Goal: Task Accomplishment & Management: Use online tool/utility

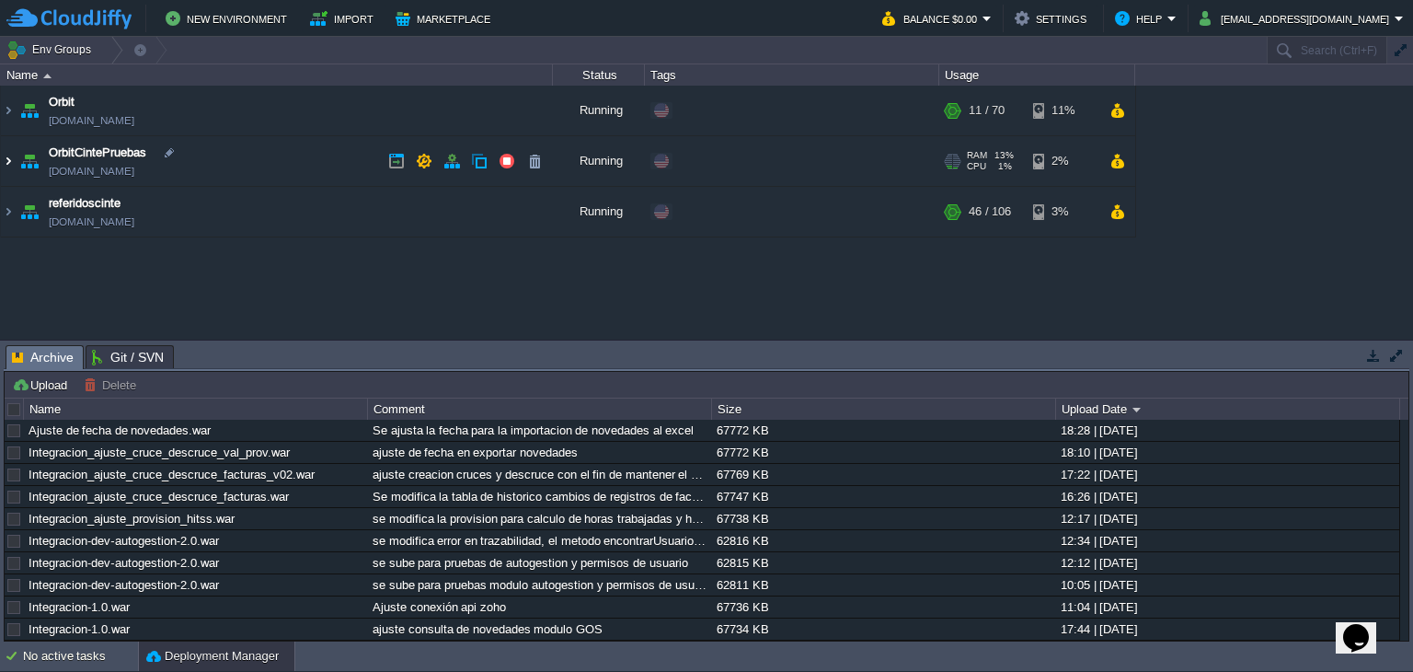
click at [11, 155] on img at bounding box center [8, 161] width 15 height 50
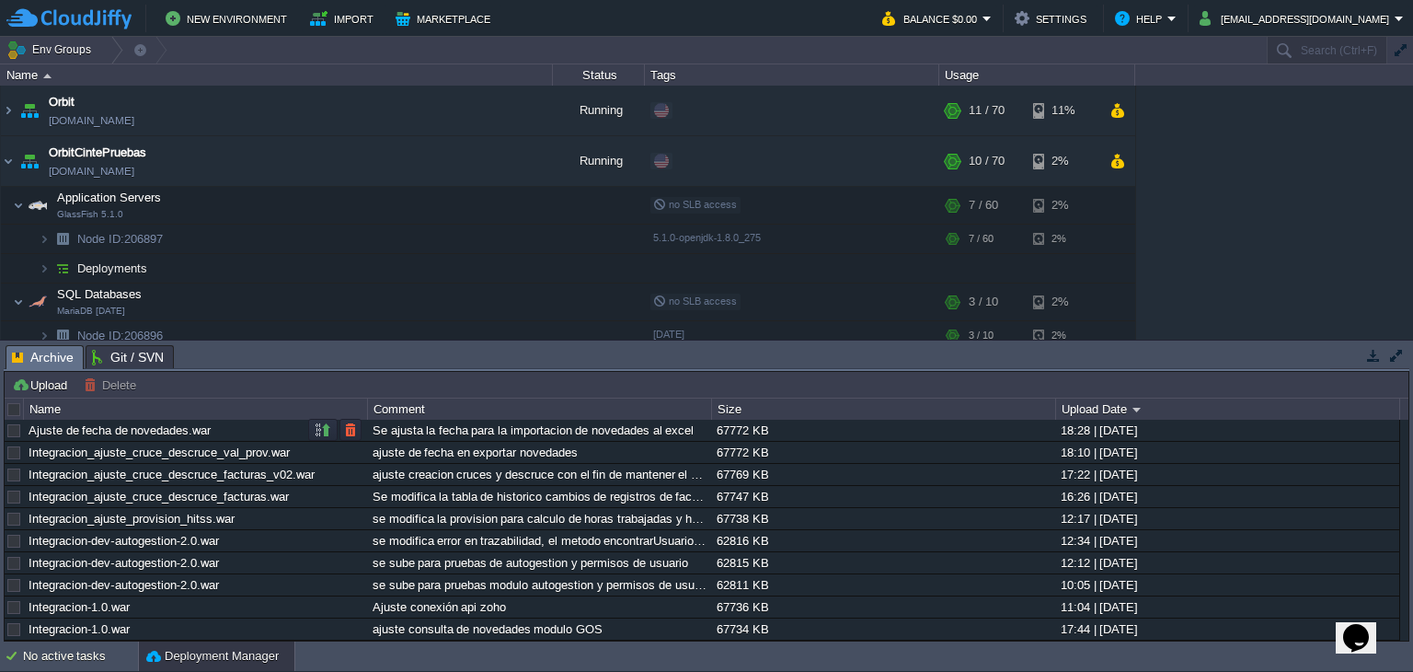
drag, startPoint x: 219, startPoint y: 431, endPoint x: 95, endPoint y: 434, distance: 124.2
click at [114, 433] on div "Ajuste de fecha de novedades.war" at bounding box center [195, 429] width 342 height 21
click at [46, 381] on button "Upload" at bounding box center [42, 384] width 61 height 17
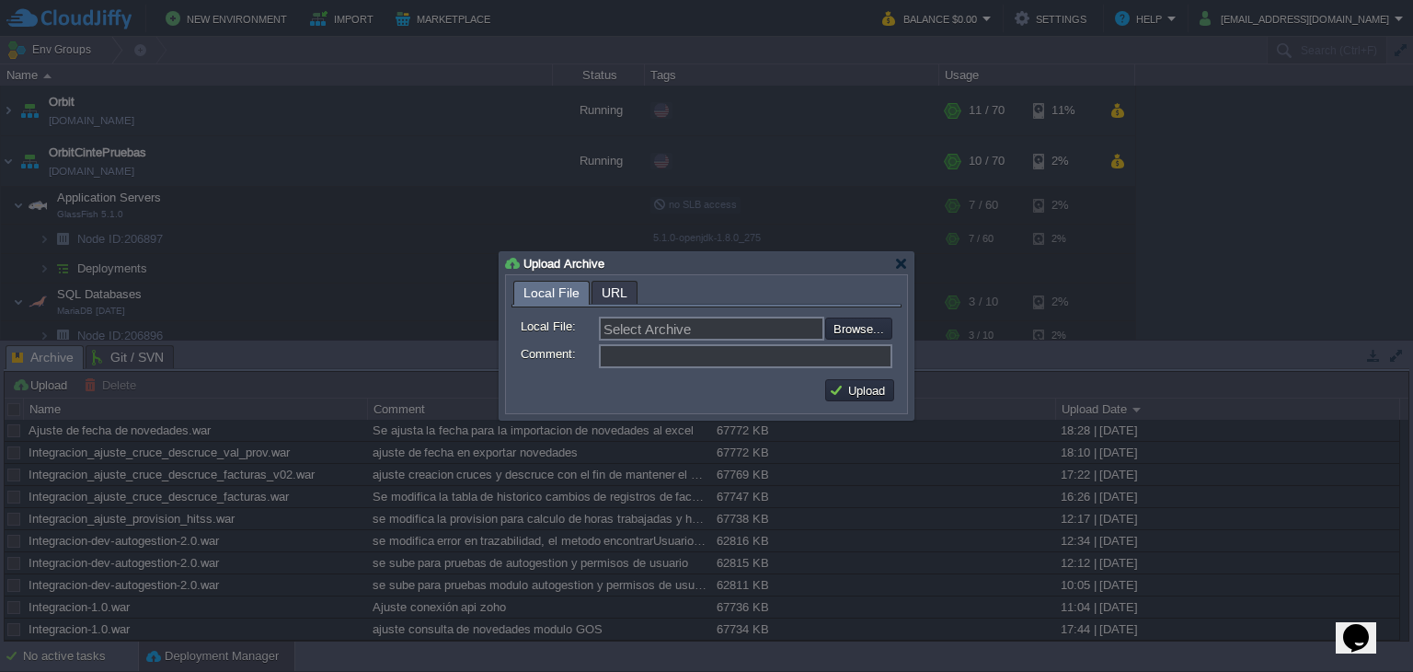
click at [895, 332] on form "Local File: Select Archive Browse... Comment:" at bounding box center [706, 339] width 390 height 64
click at [890, 332] on input "file" at bounding box center [776, 328] width 233 height 22
type input "C:\fakepath\Integracion-ajuste fecha de novedades en informe.war"
type input "Integracion-ajuste fecha de novedades en informe.war"
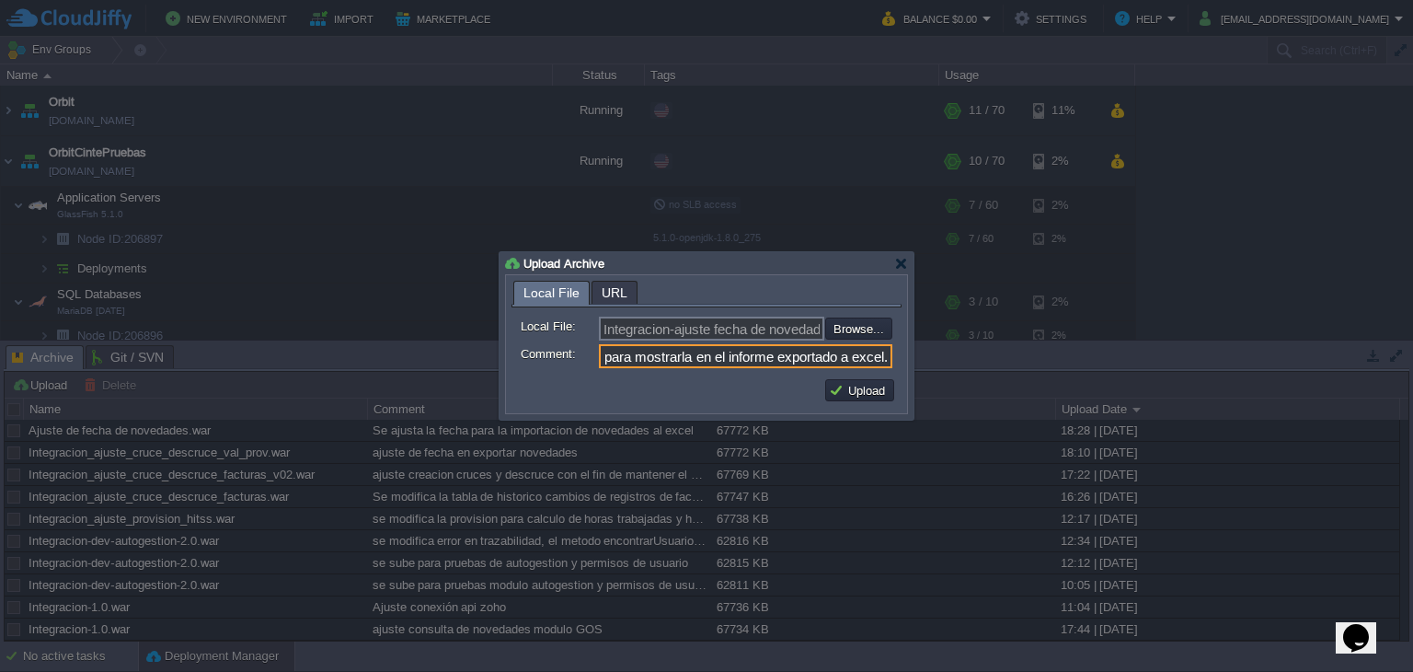
scroll to position [0, 224]
type input "se ajusta la fecha de las novedades para mostrarla en el informe exportado a ex…"
click at [879, 388] on button "Upload" at bounding box center [860, 390] width 62 height 17
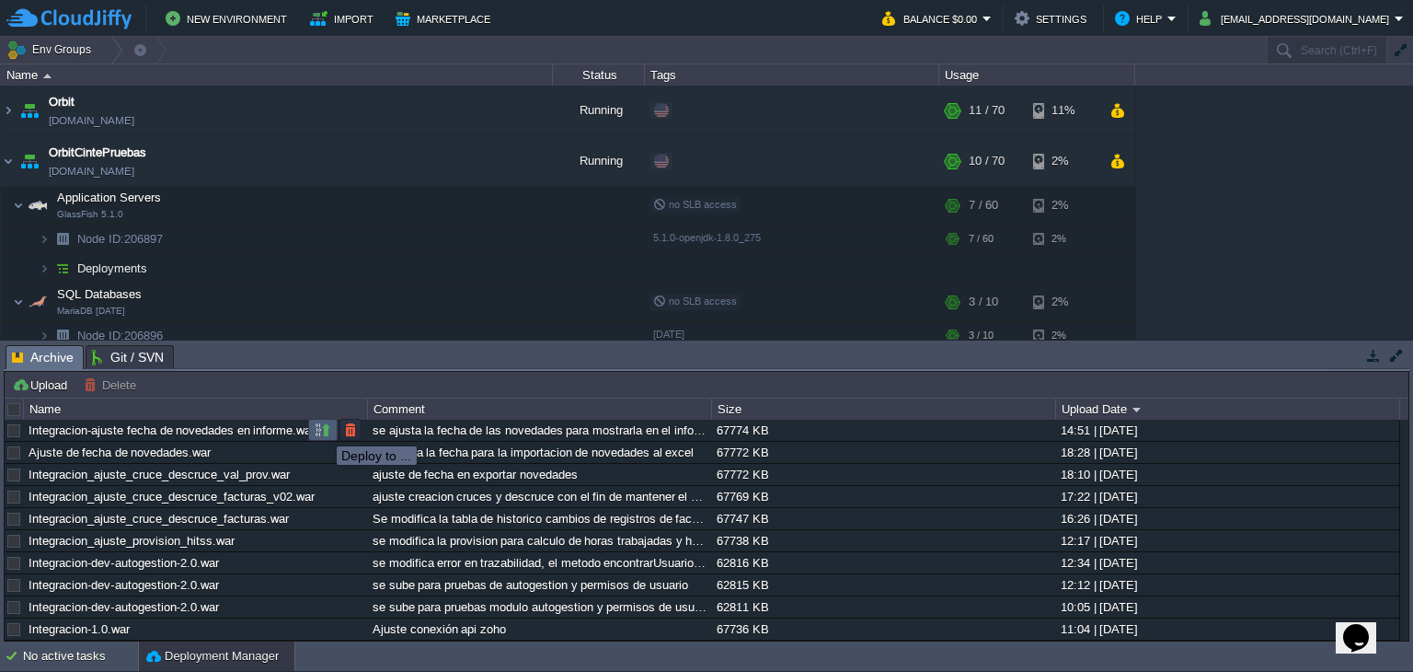
click at [323, 430] on button "button" at bounding box center [323, 429] width 17 height 17
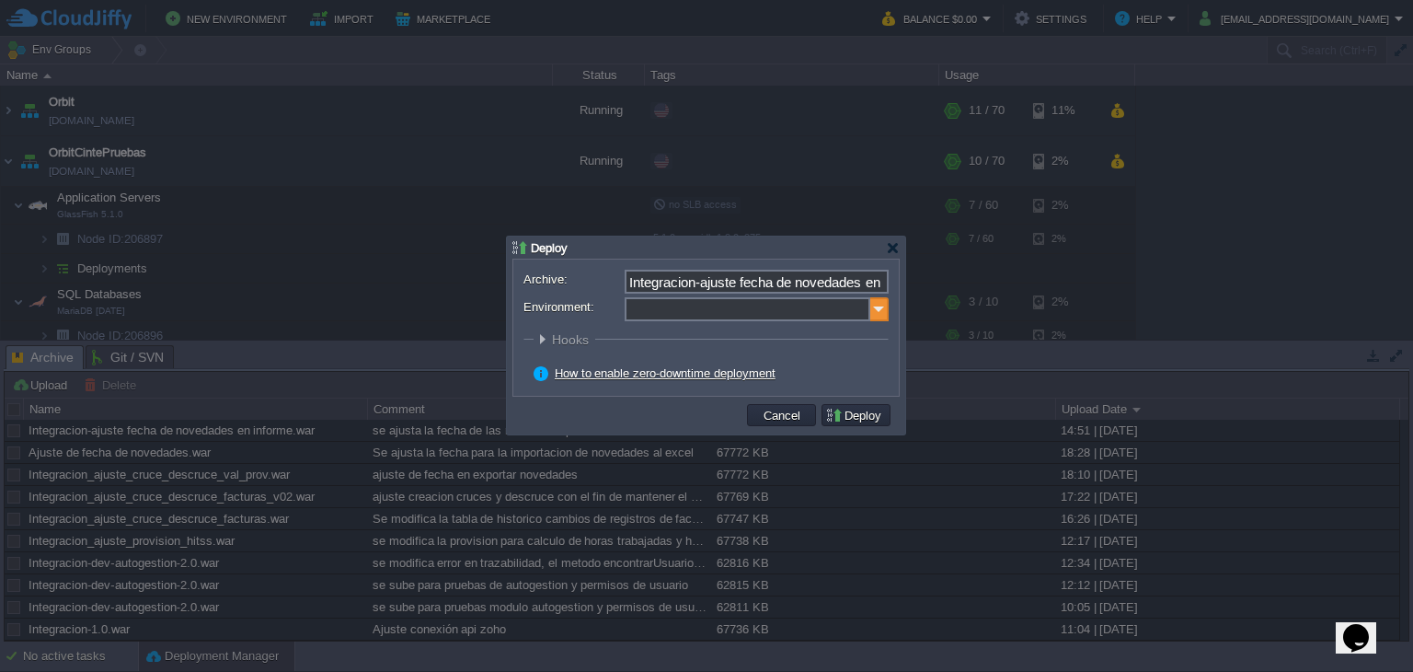
click at [881, 314] on img at bounding box center [879, 309] width 18 height 24
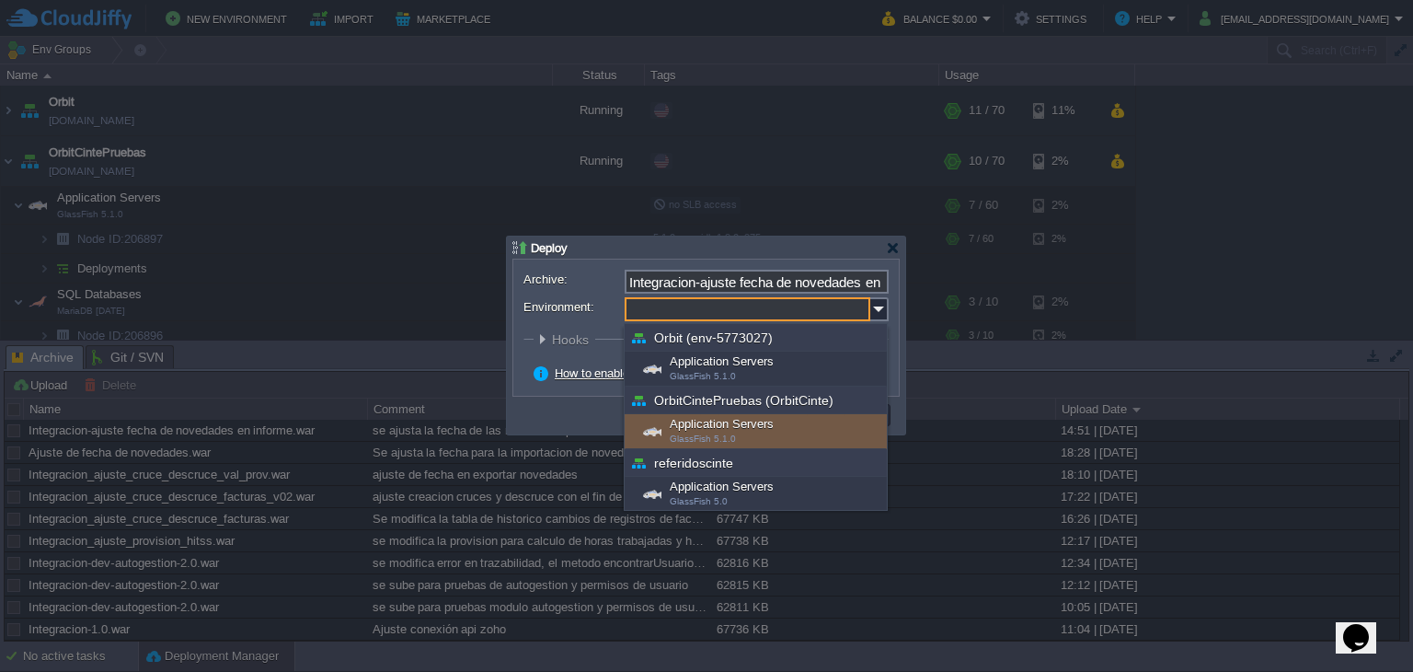
click at [753, 419] on div "Application Servers GlassFish 5.1.0" at bounding box center [756, 431] width 262 height 35
type input "Application Servers (OrbitCintePruebas (OrbitCinte))"
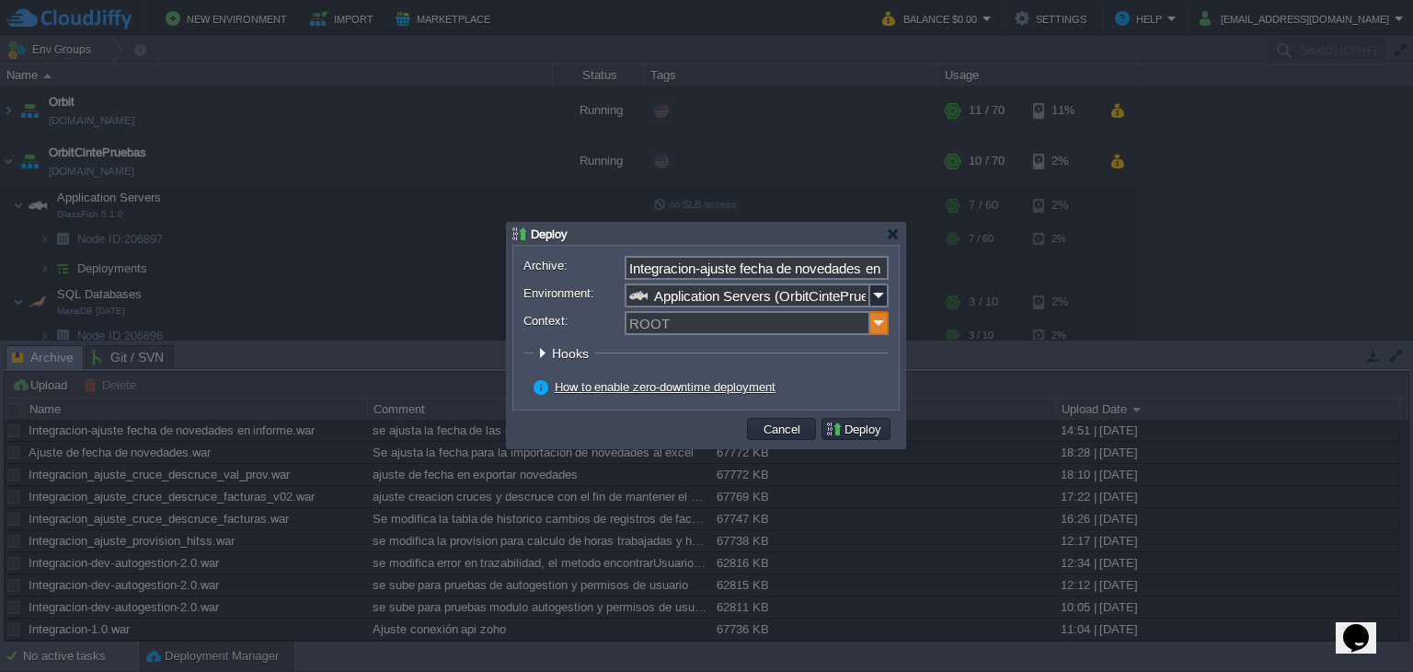
click at [876, 327] on img at bounding box center [879, 323] width 18 height 24
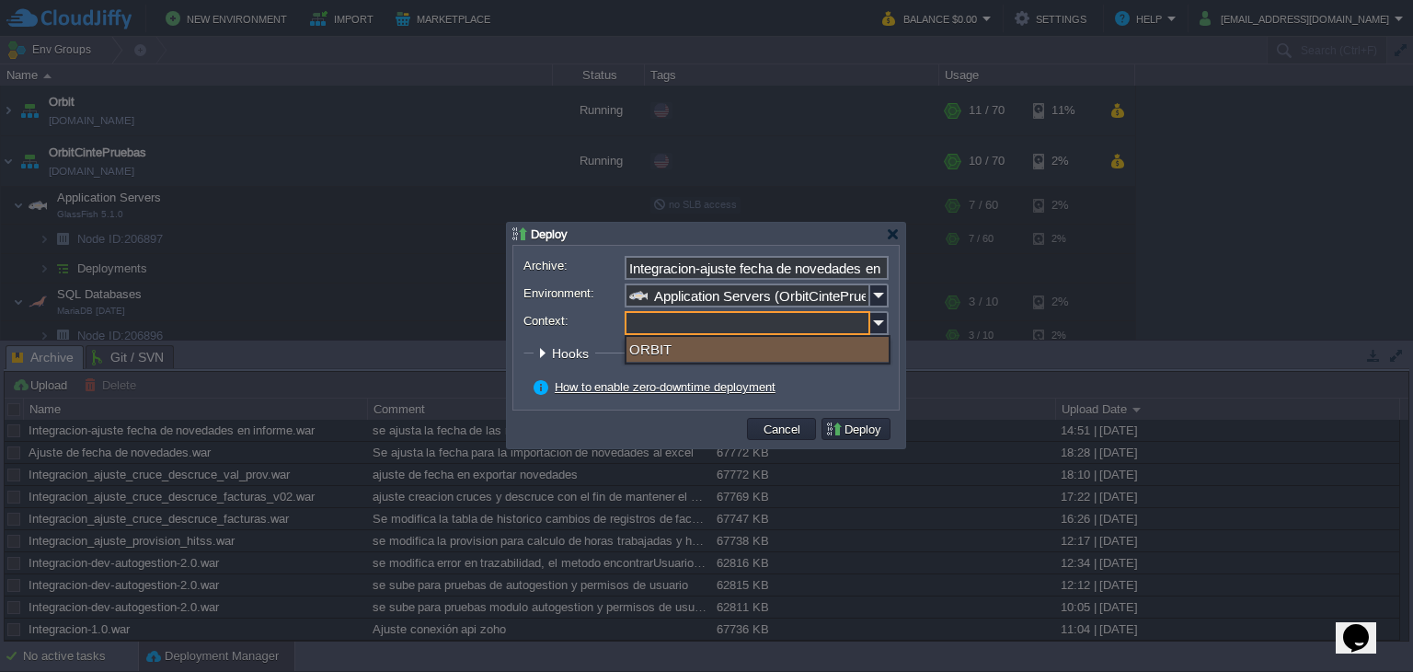
click at [673, 346] on div "ORBIT" at bounding box center [757, 349] width 262 height 25
type input "ORBIT"
click at [856, 420] on td "Deploy" at bounding box center [856, 429] width 69 height 22
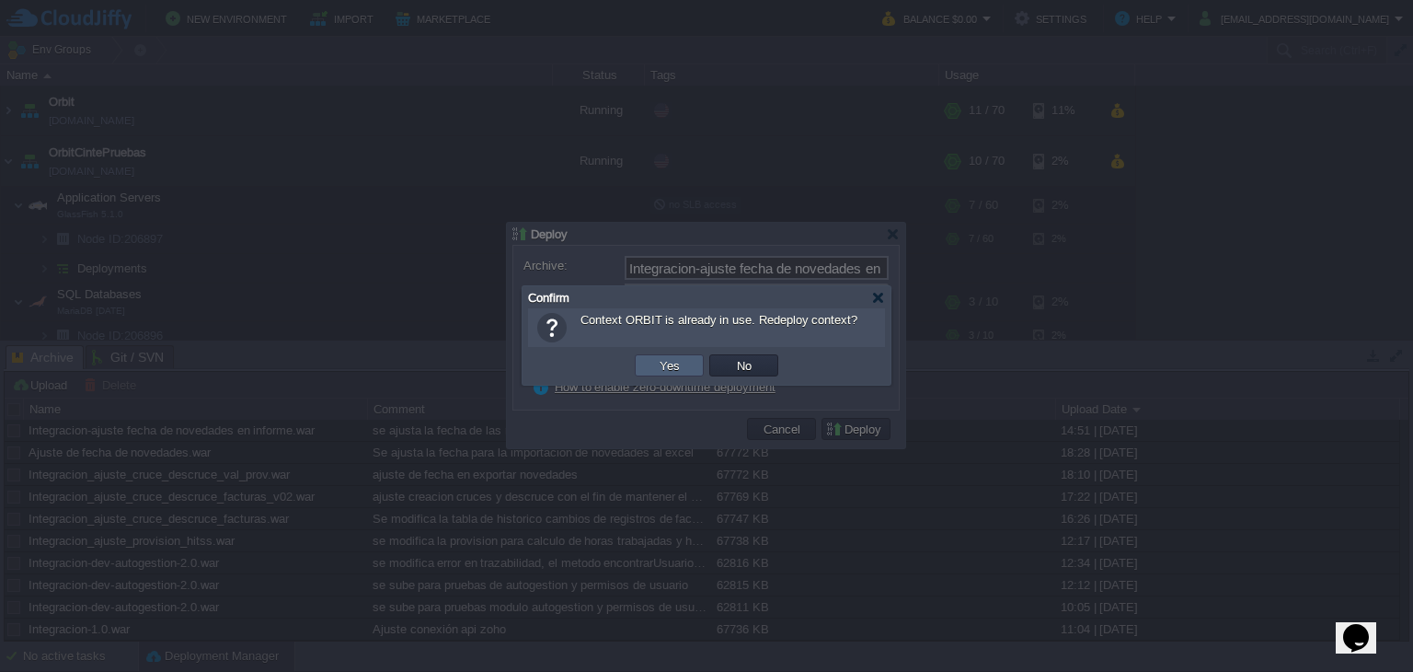
click at [675, 369] on button "Yes" at bounding box center [669, 365] width 31 height 17
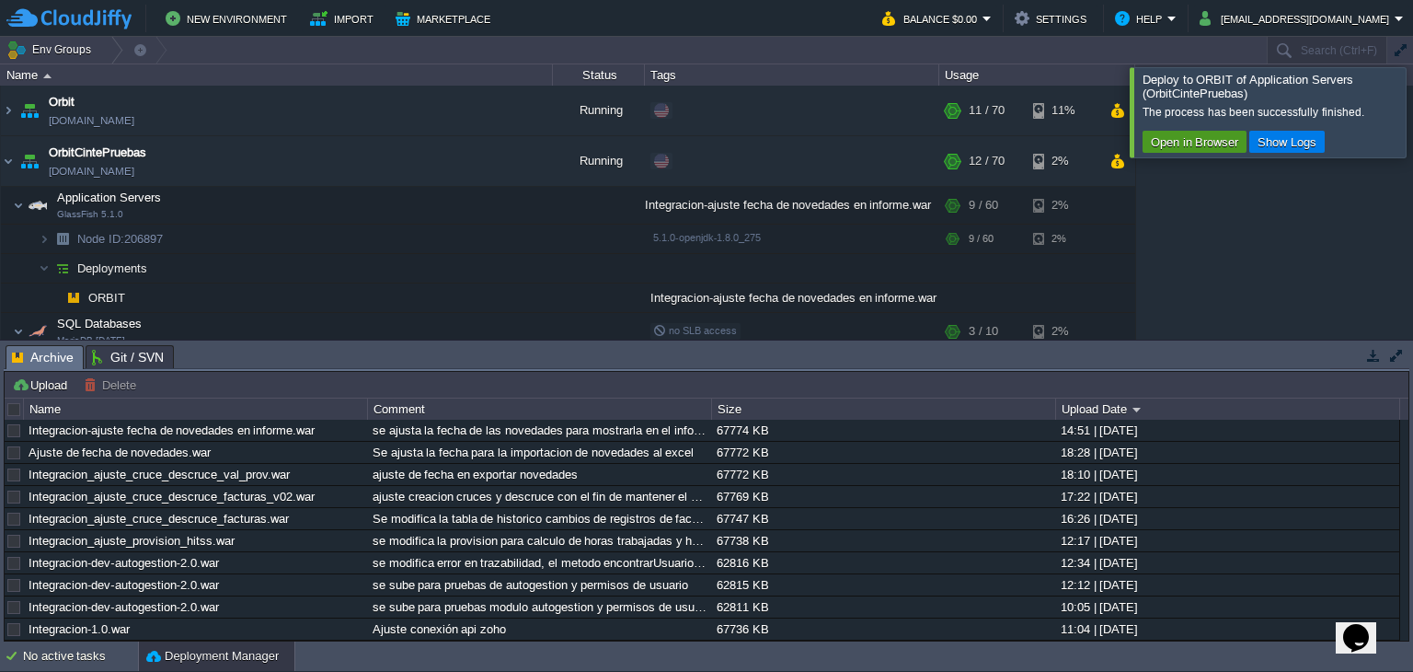
click at [1181, 135] on button "Open in Browser" at bounding box center [1194, 141] width 98 height 17
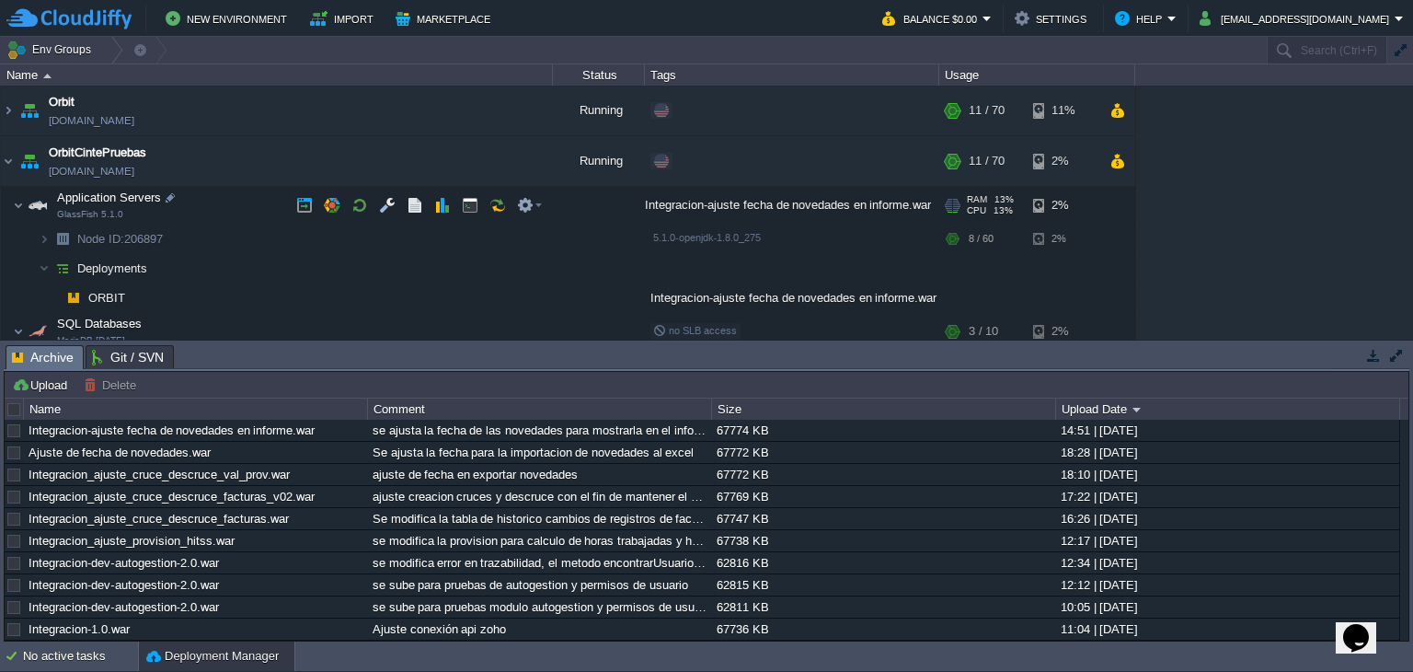
scroll to position [89, 0]
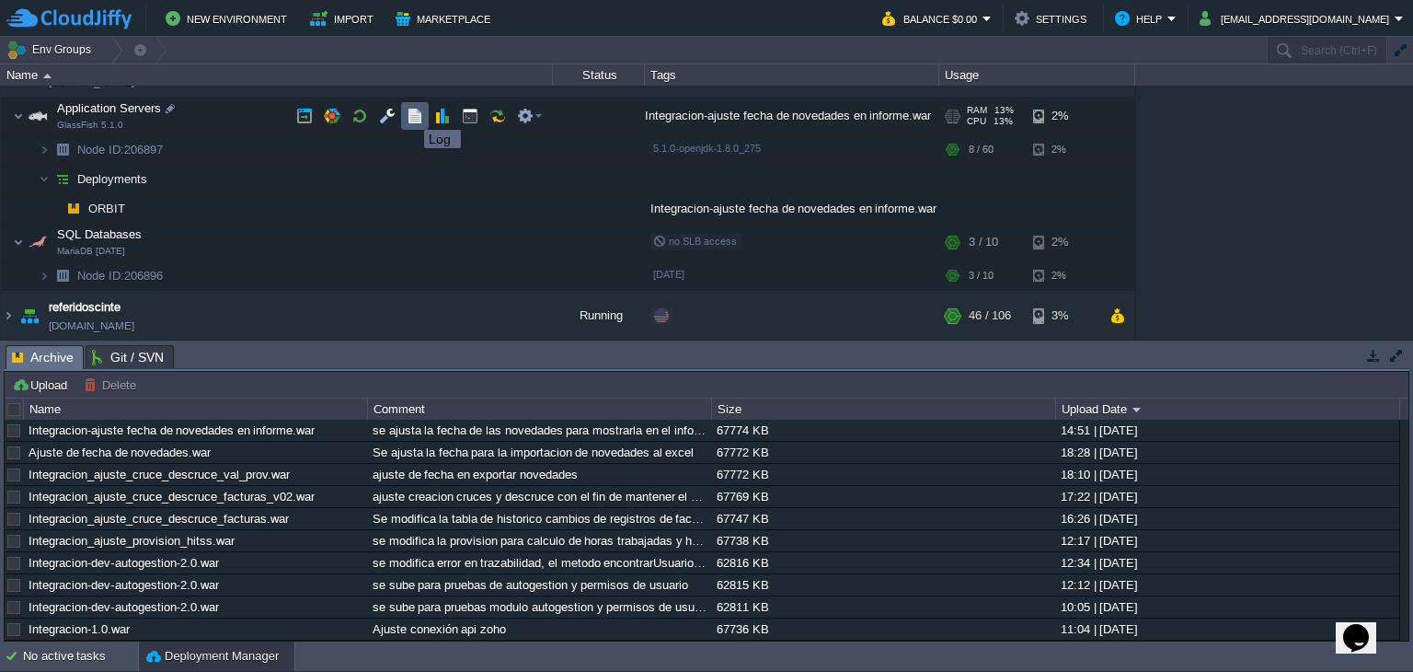
click at [410, 113] on button "button" at bounding box center [415, 116] width 17 height 17
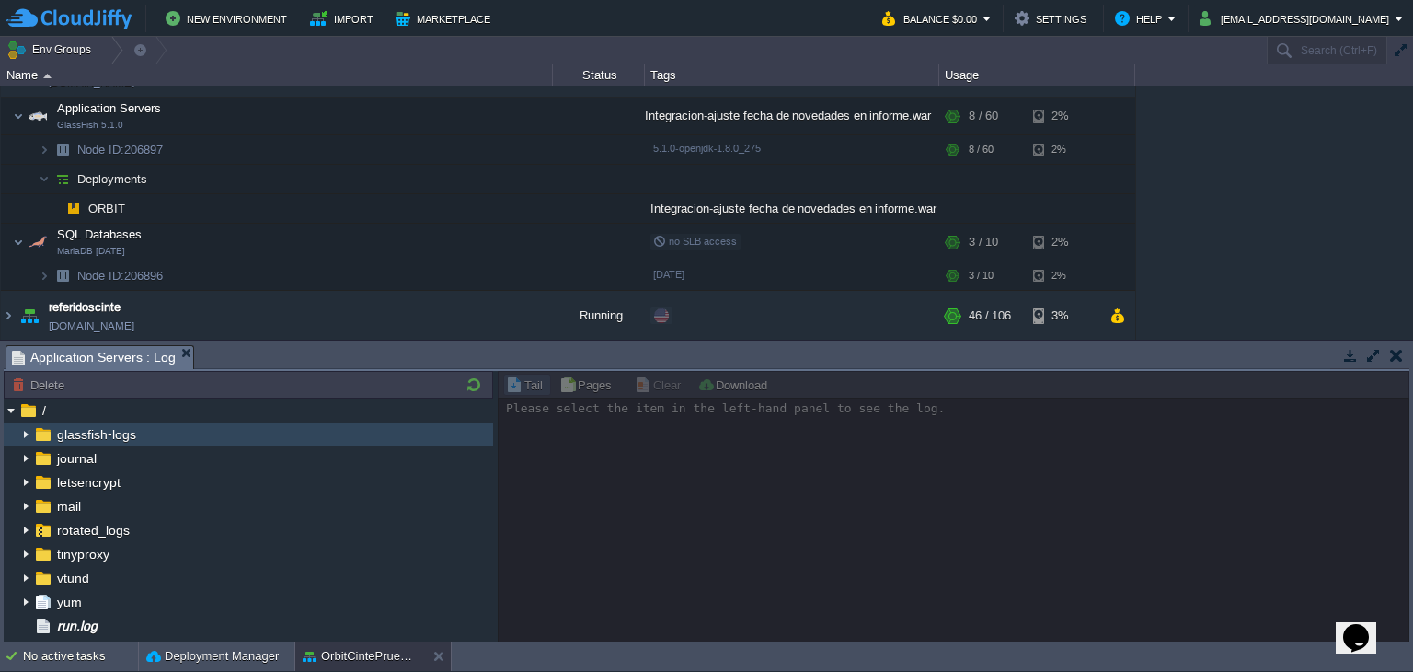
click at [106, 437] on span "glassfish-logs" at bounding box center [96, 434] width 86 height 17
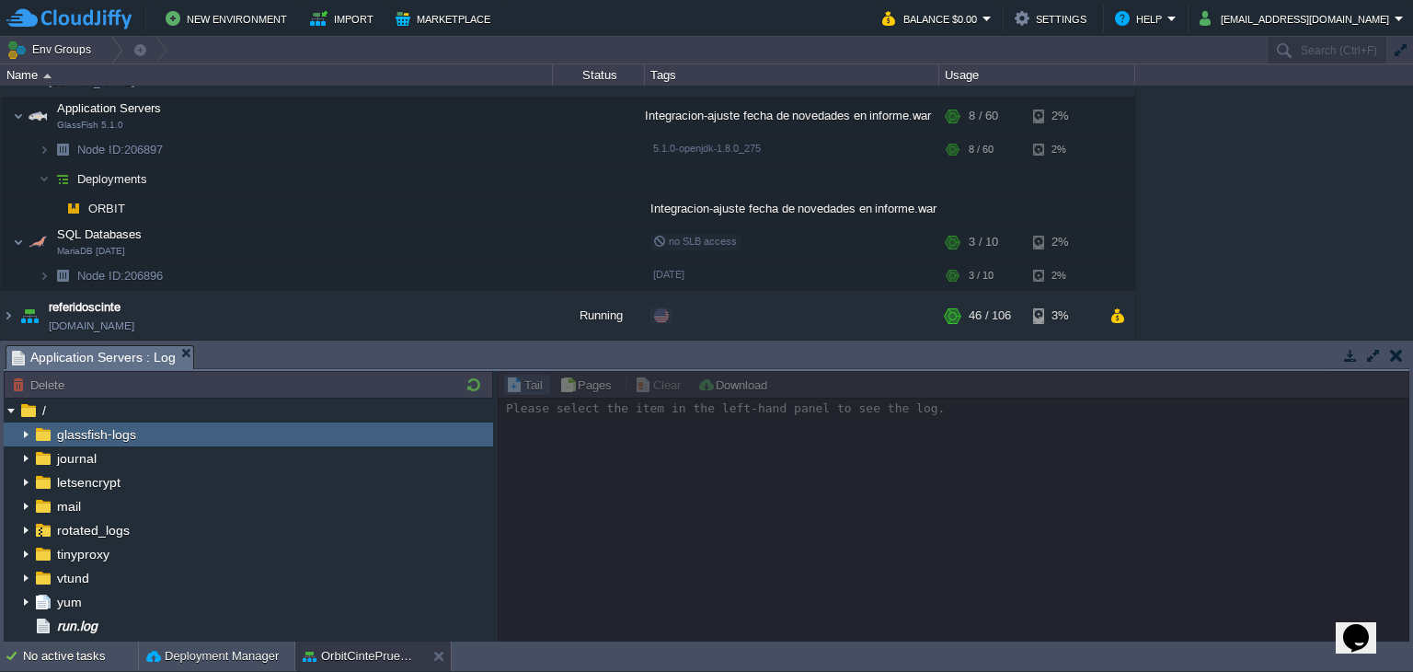
click at [25, 436] on img at bounding box center [25, 434] width 15 height 24
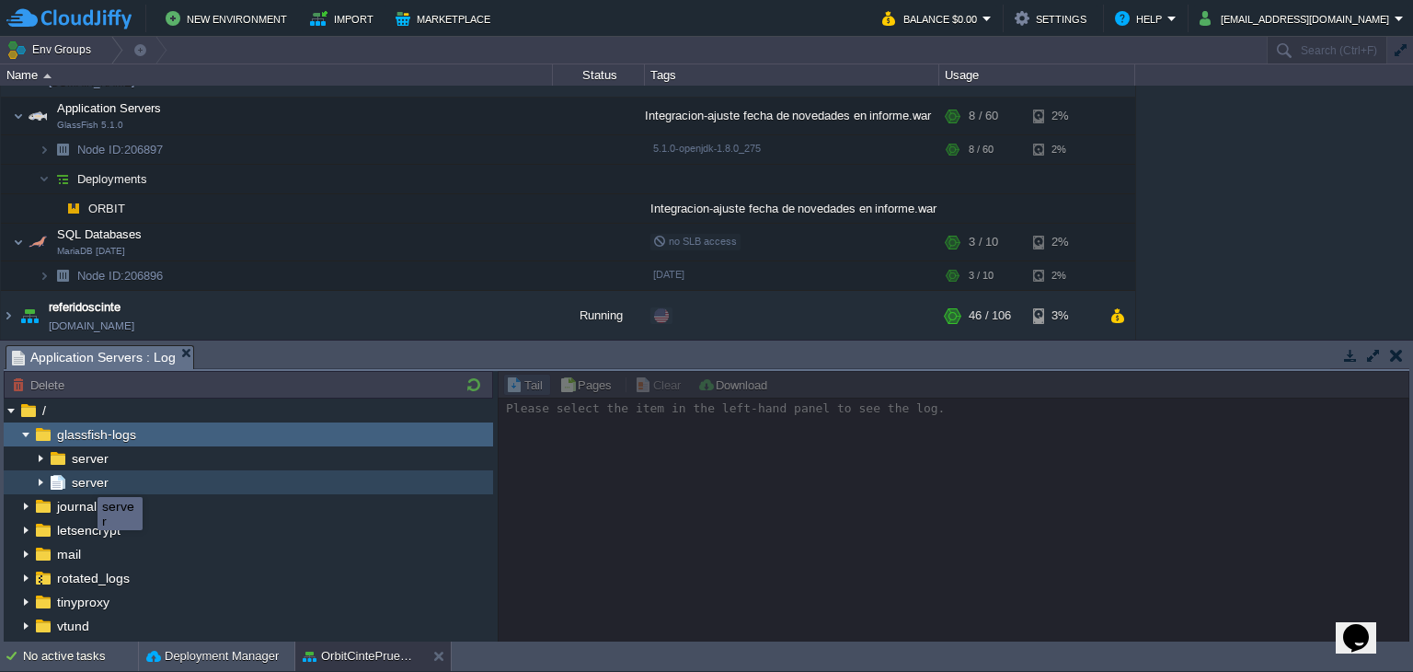
click at [84, 480] on span "server" at bounding box center [89, 482] width 43 height 17
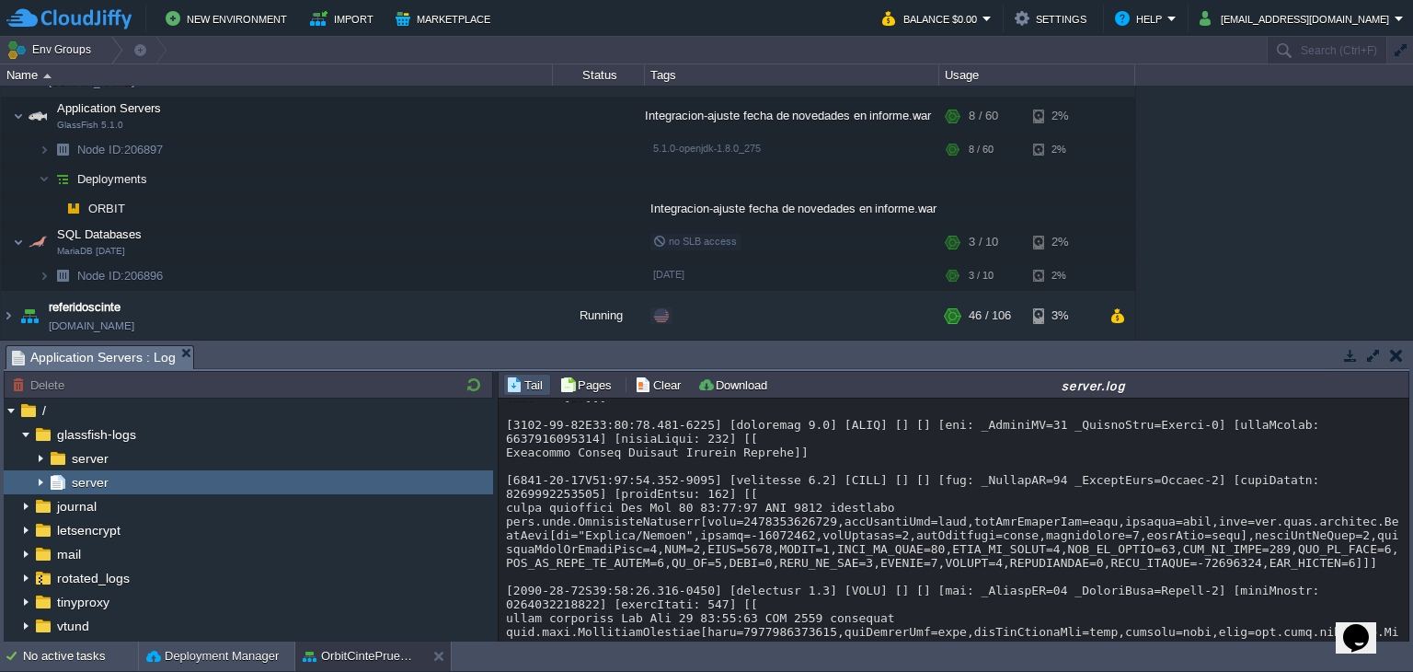
scroll to position [26081, 0]
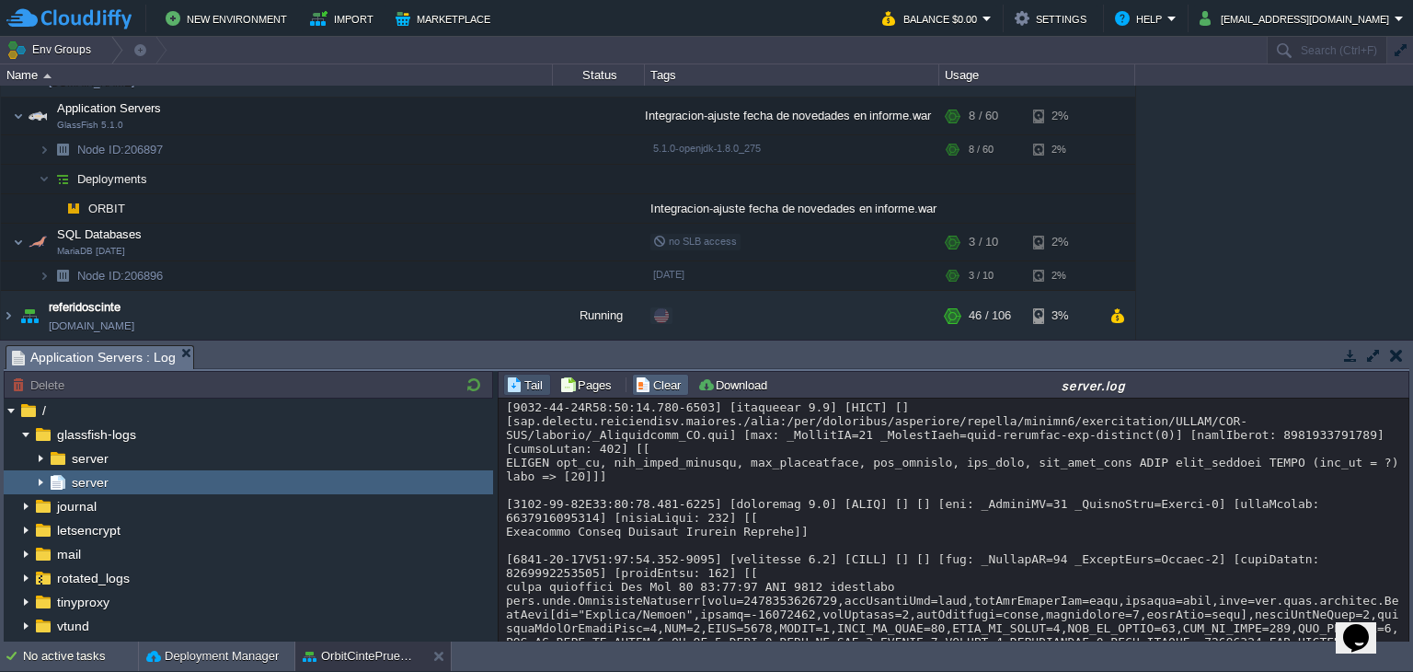
click at [666, 378] on button "Clear" at bounding box center [661, 384] width 52 height 17
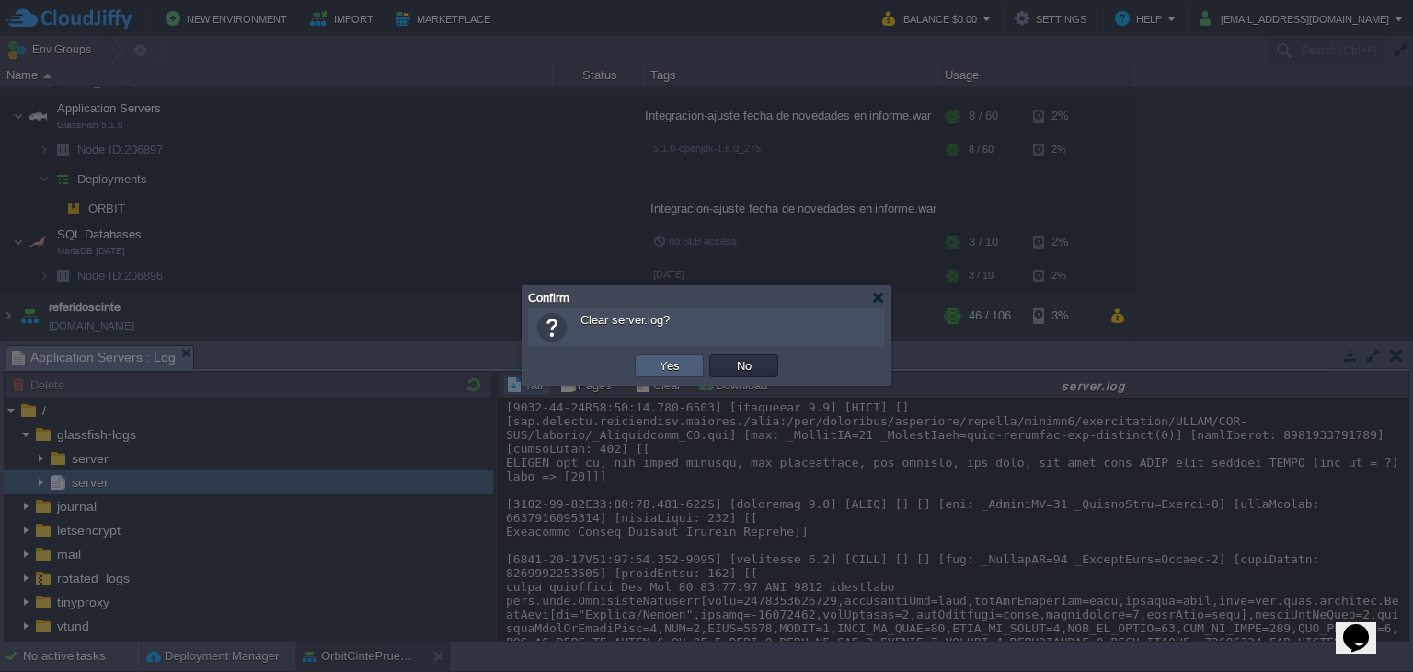
click at [655, 353] on td "Yes" at bounding box center [669, 365] width 75 height 28
click at [656, 365] on button "Yes" at bounding box center [669, 365] width 31 height 17
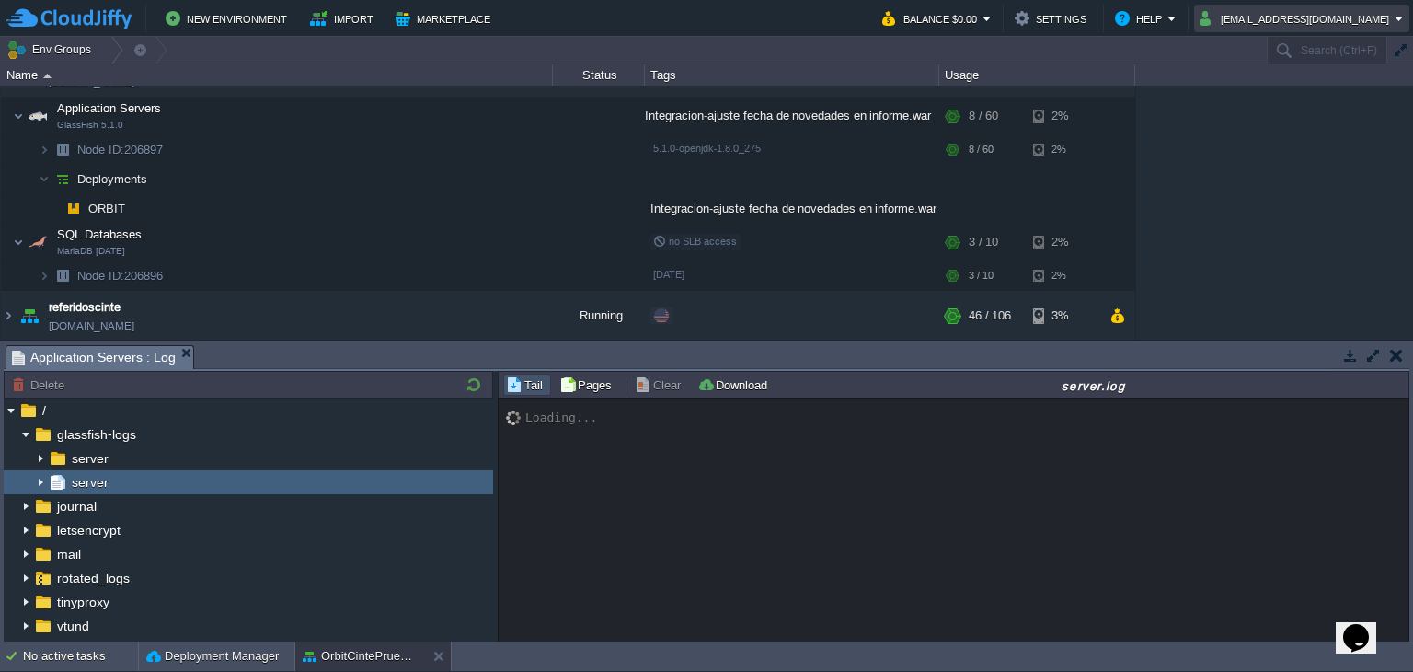
scroll to position [27094, 0]
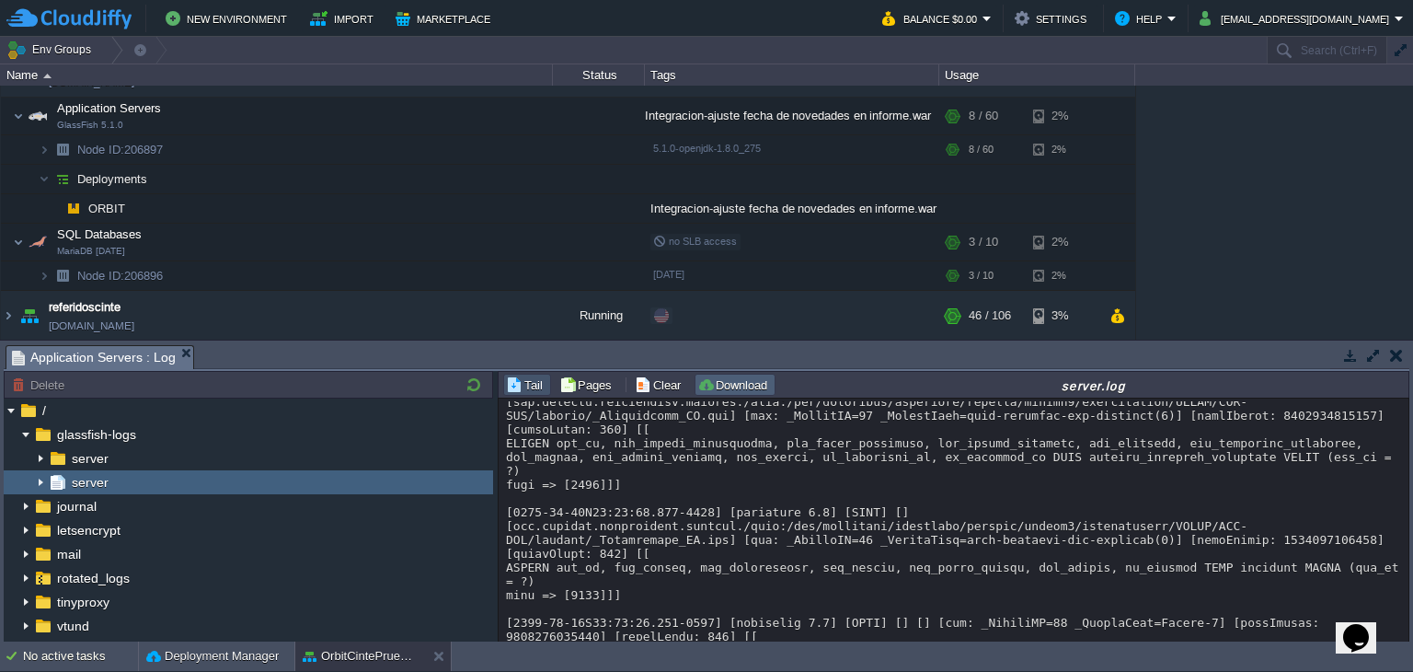
click at [742, 387] on button "Download" at bounding box center [734, 384] width 75 height 17
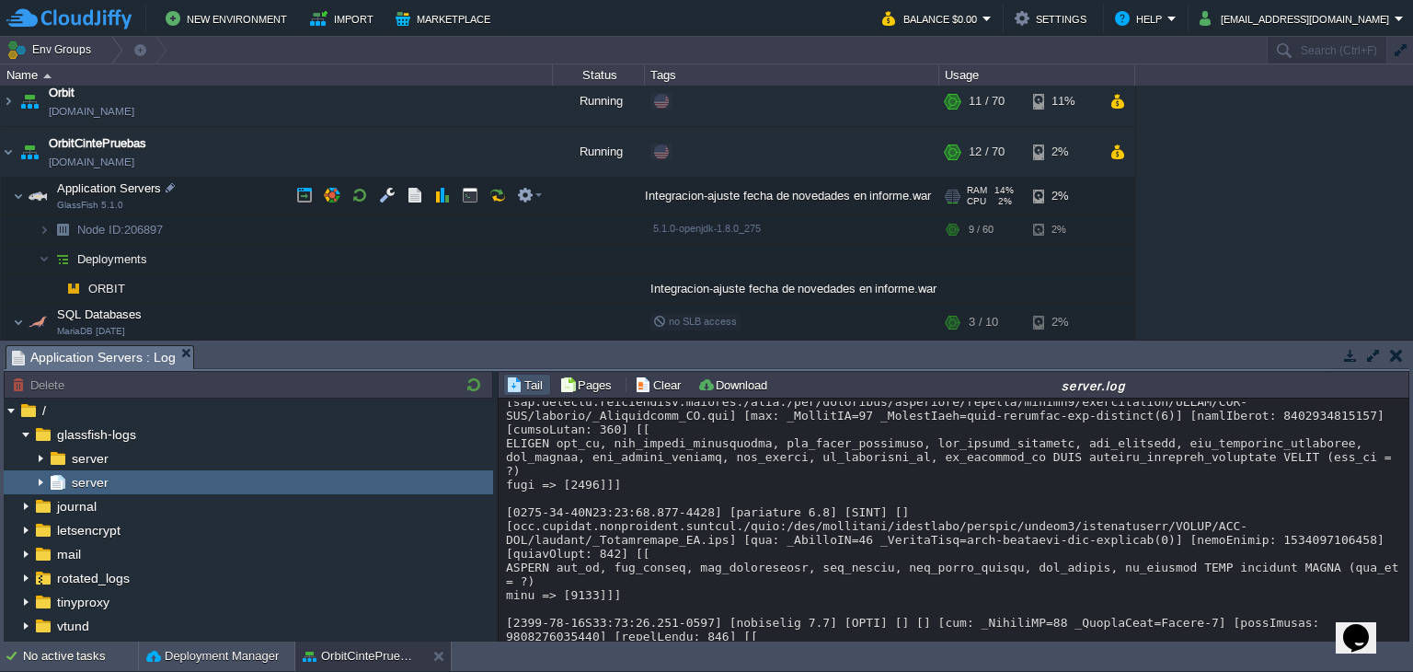
scroll to position [0, 0]
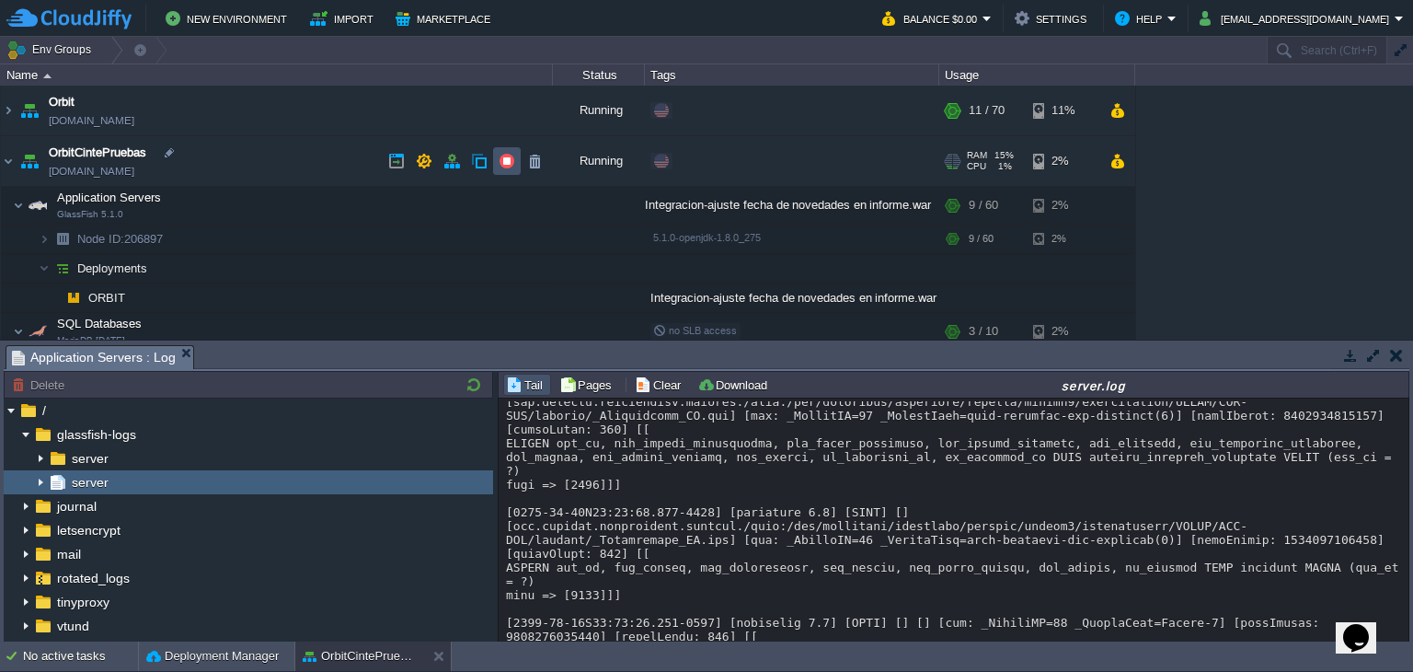
click at [504, 160] on button "button" at bounding box center [507, 161] width 17 height 17
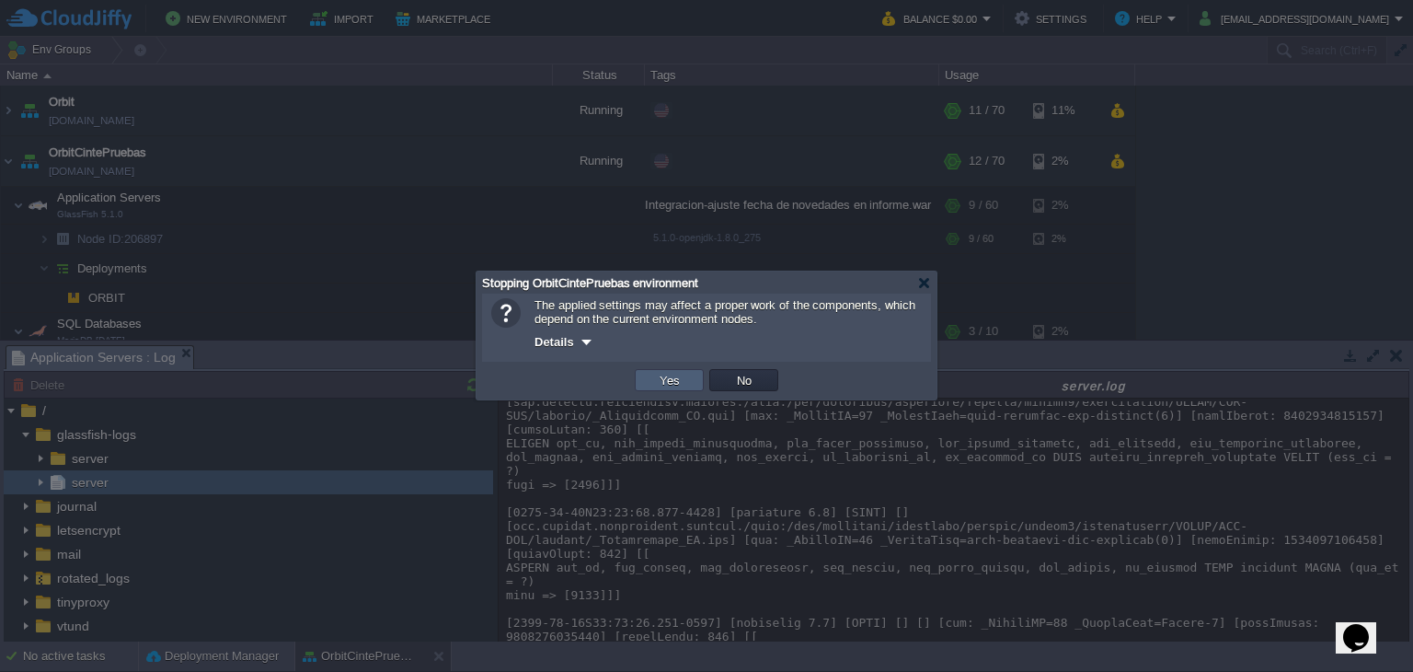
click at [662, 369] on td "Yes" at bounding box center [669, 380] width 69 height 22
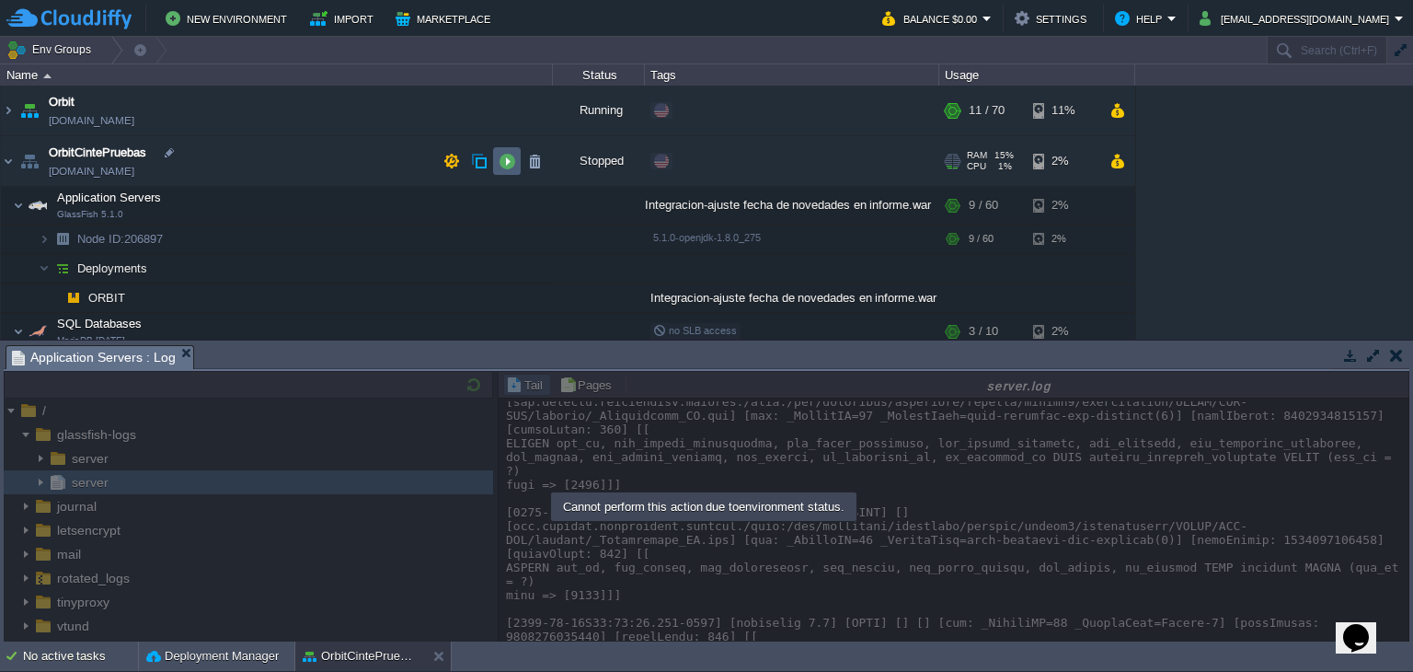
click at [500, 162] on button "button" at bounding box center [507, 161] width 17 height 17
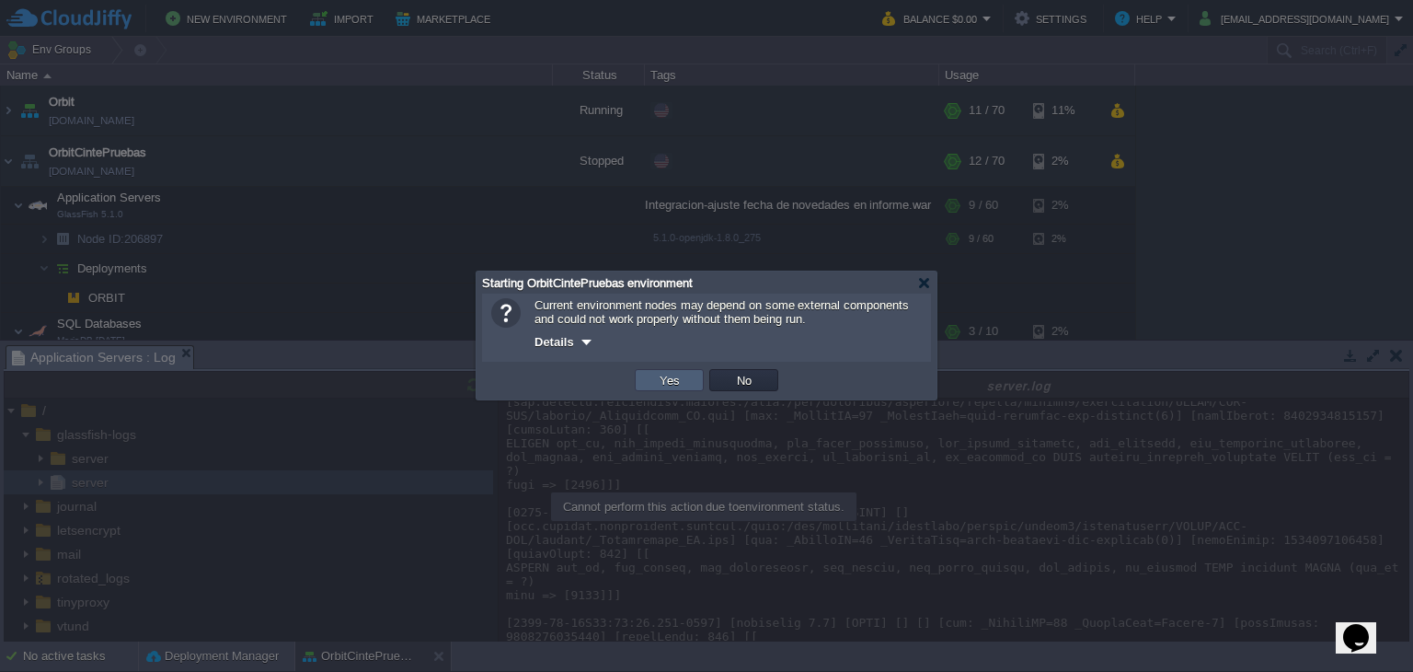
click at [670, 377] on button "Yes" at bounding box center [669, 380] width 31 height 17
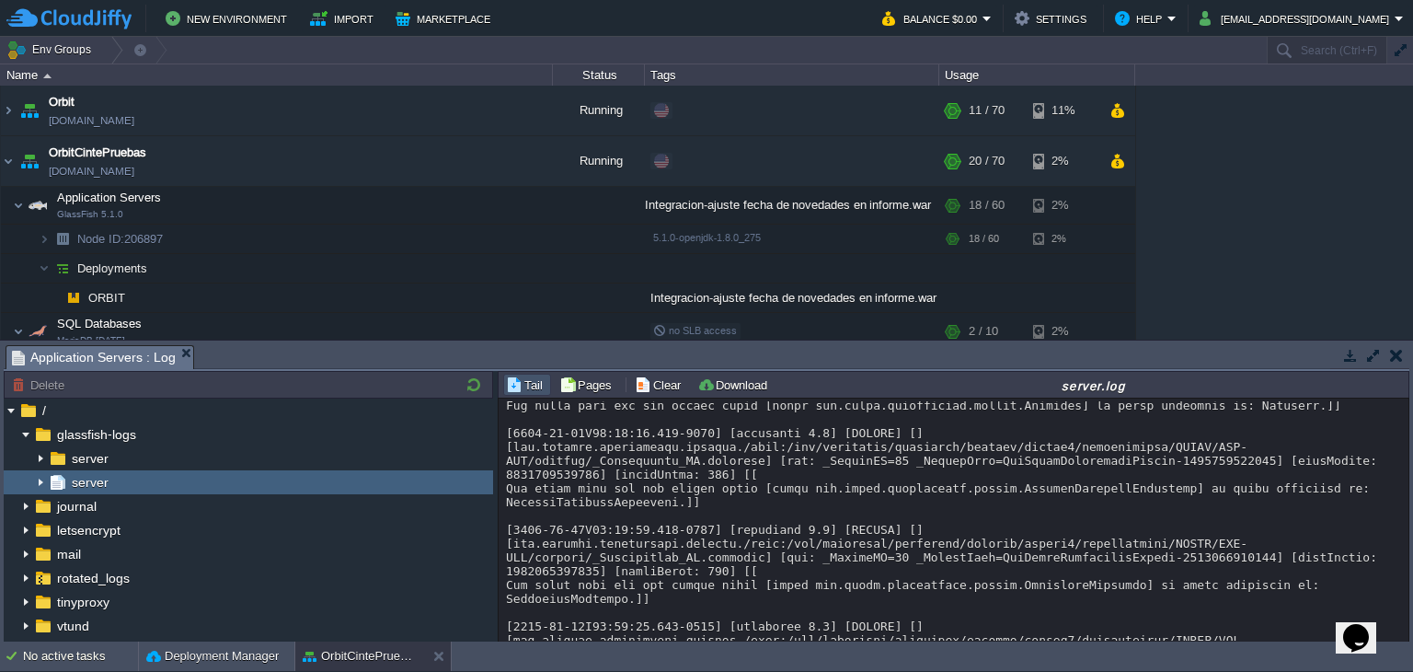
scroll to position [16272, 0]
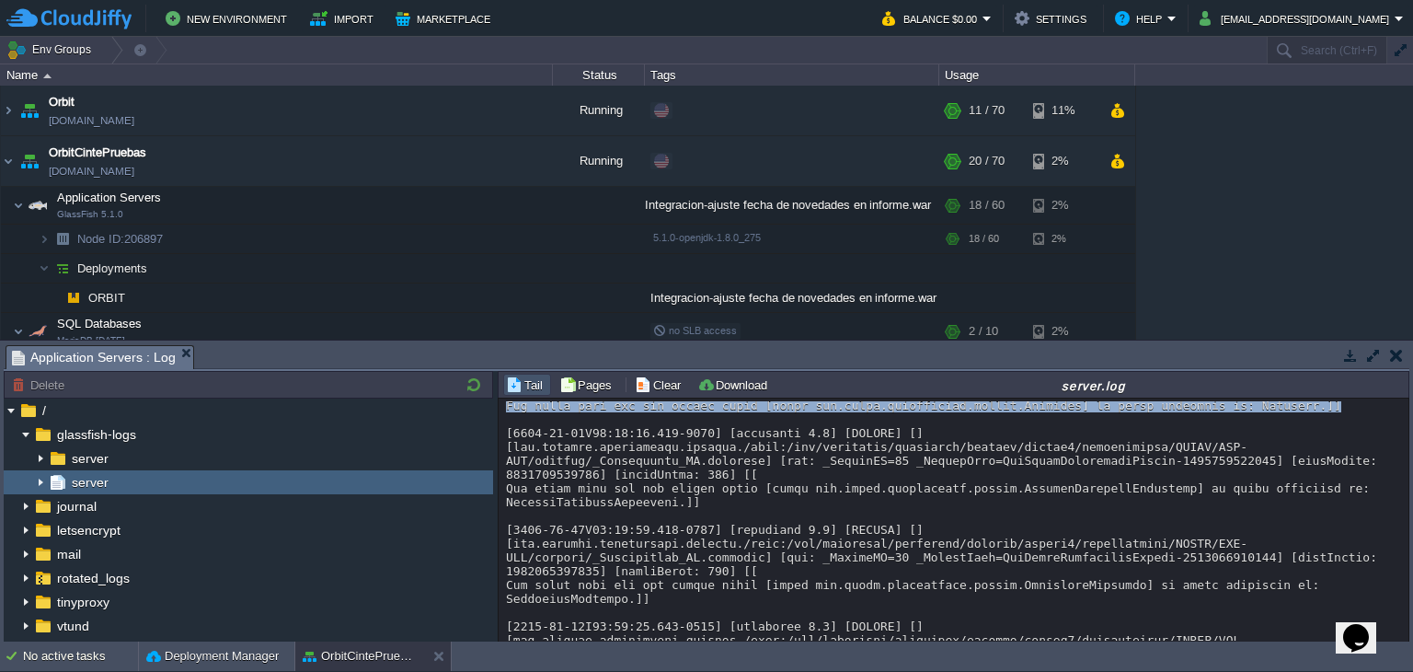
drag, startPoint x: 1399, startPoint y: 477, endPoint x: 1395, endPoint y: 569, distance: 91.2
click at [1401, 615] on div "Loading..." at bounding box center [955, 520] width 912 height 245
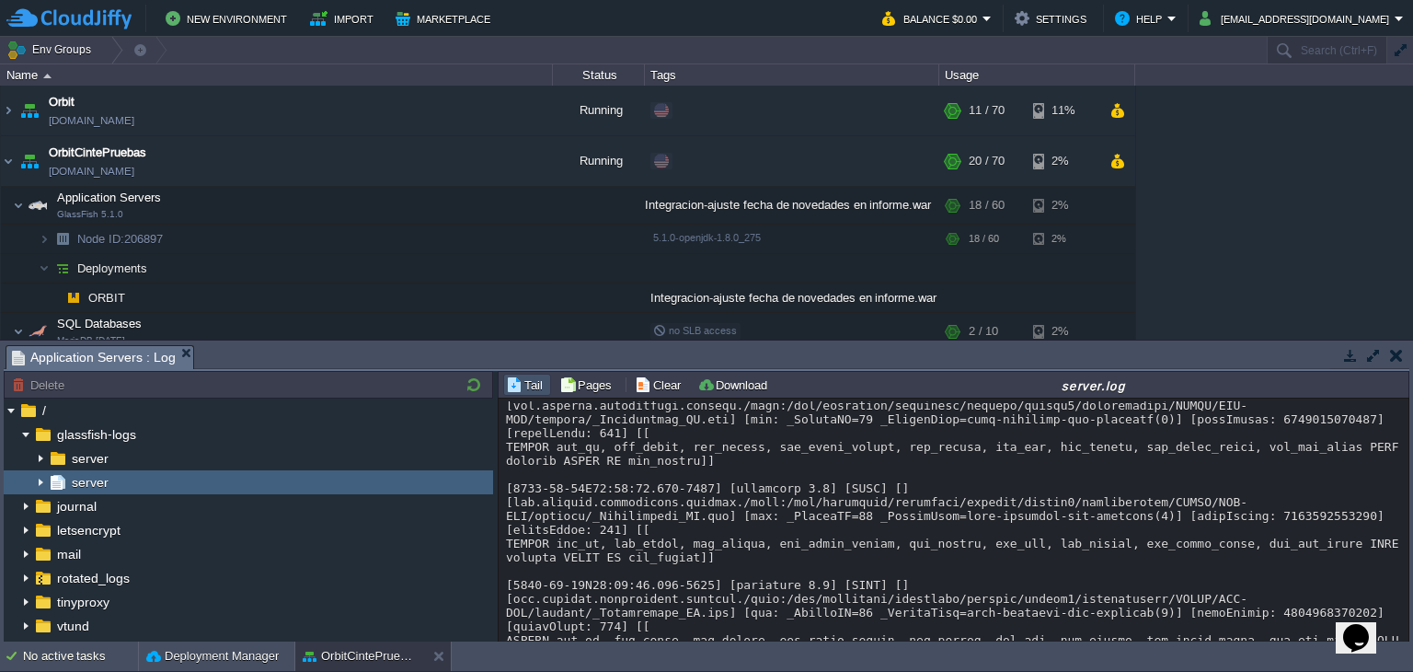
scroll to position [52906, 0]
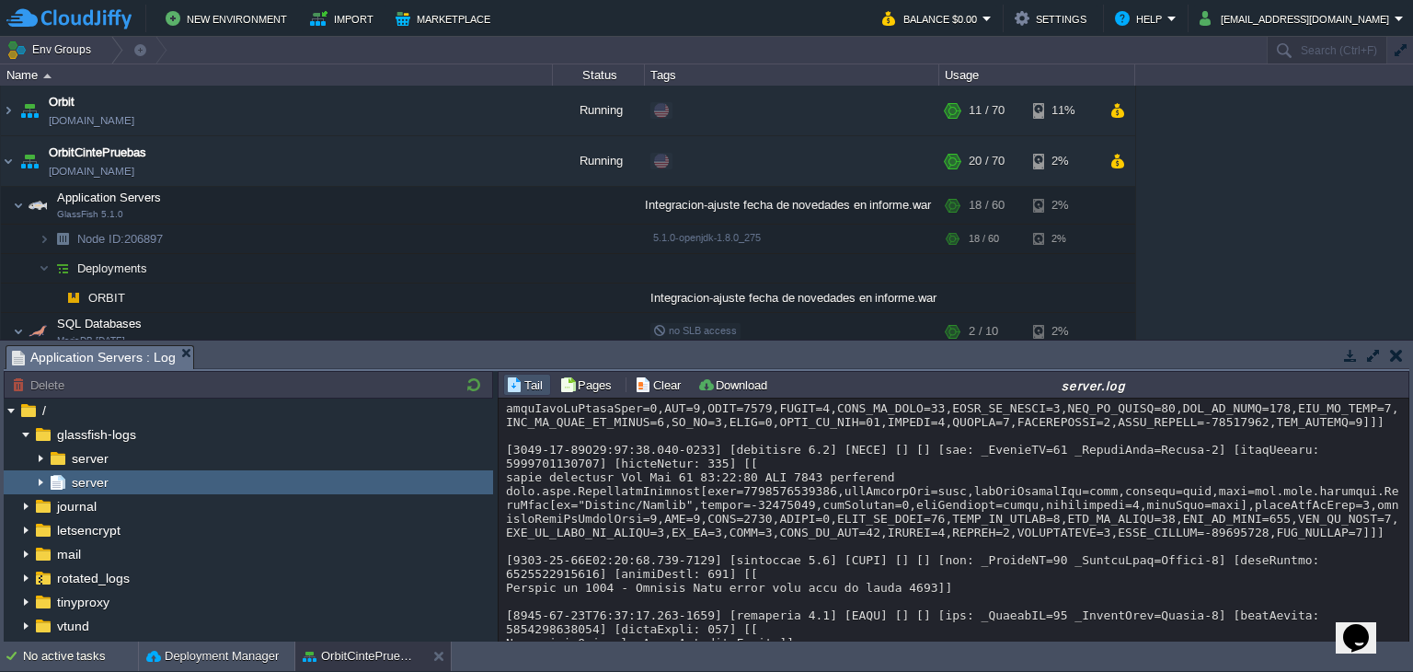
click at [656, 397] on div "Loading..." at bounding box center [954, 519] width 912 height 245
click at [656, 385] on button "Clear" at bounding box center [661, 384] width 52 height 17
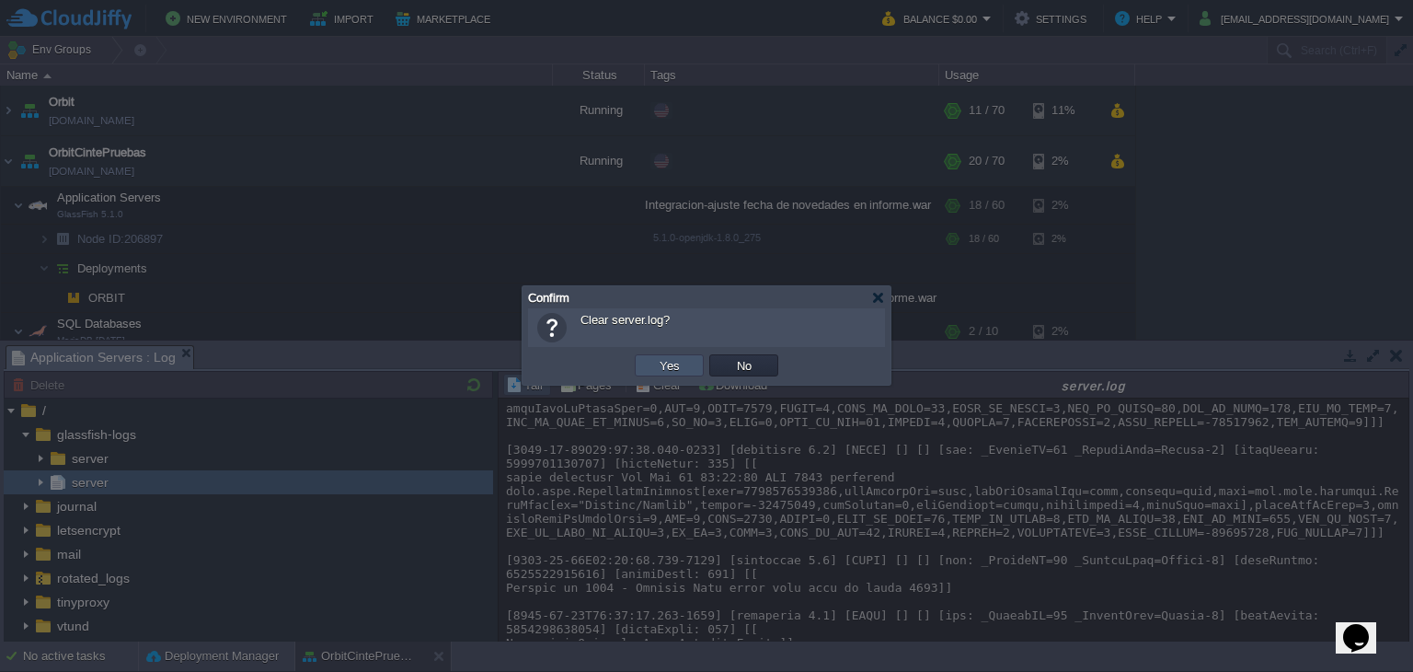
click at [664, 365] on button "Yes" at bounding box center [669, 365] width 31 height 17
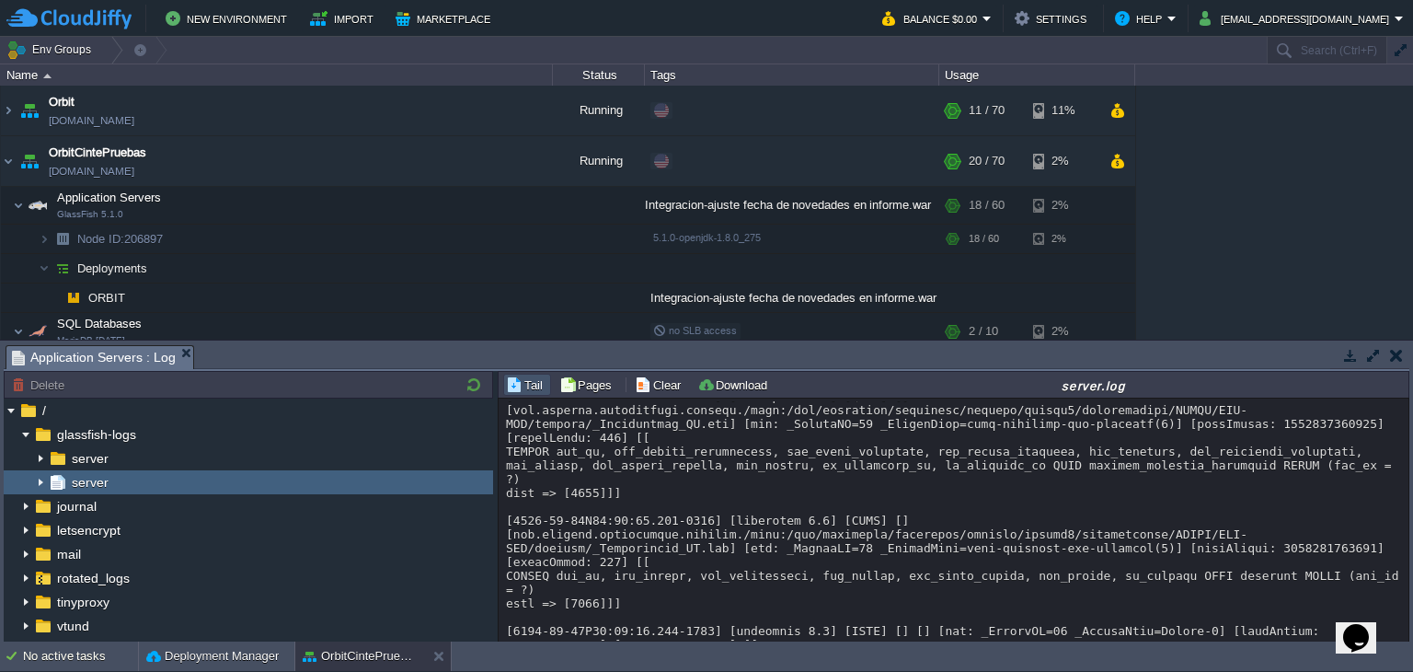
scroll to position [27093, 0]
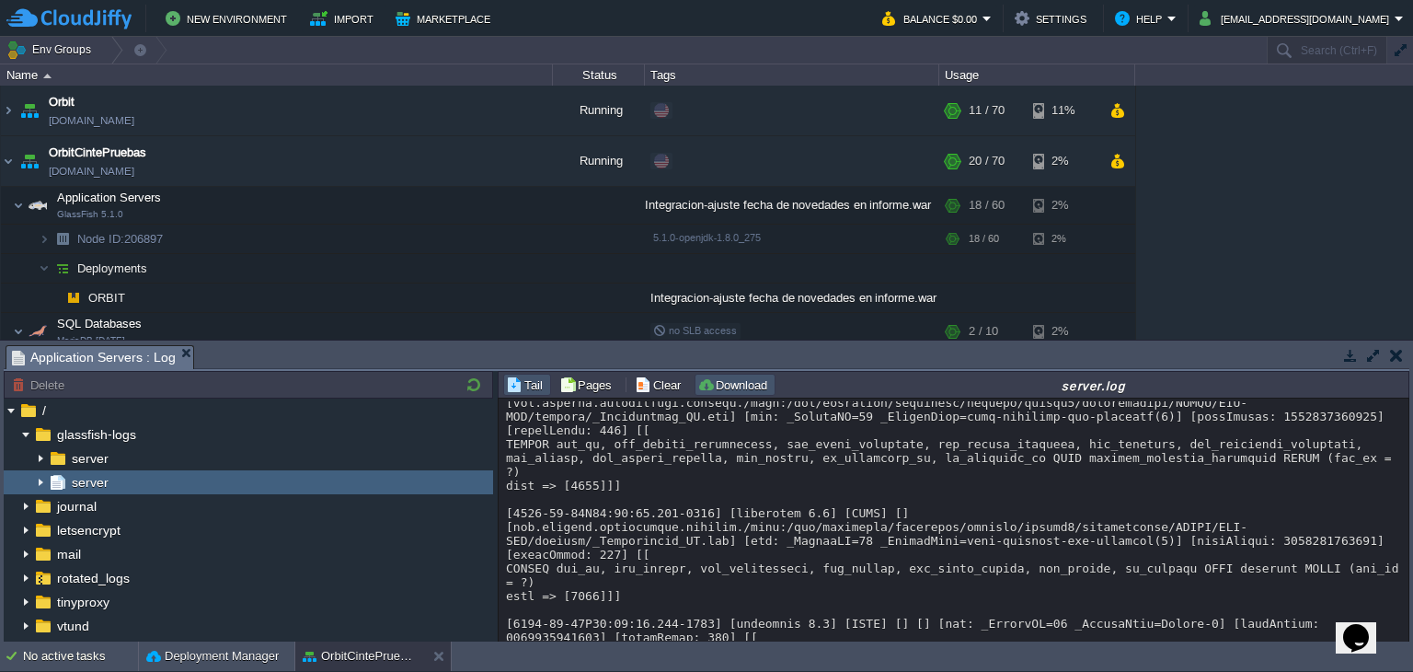
click at [724, 388] on button "Download" at bounding box center [734, 384] width 75 height 17
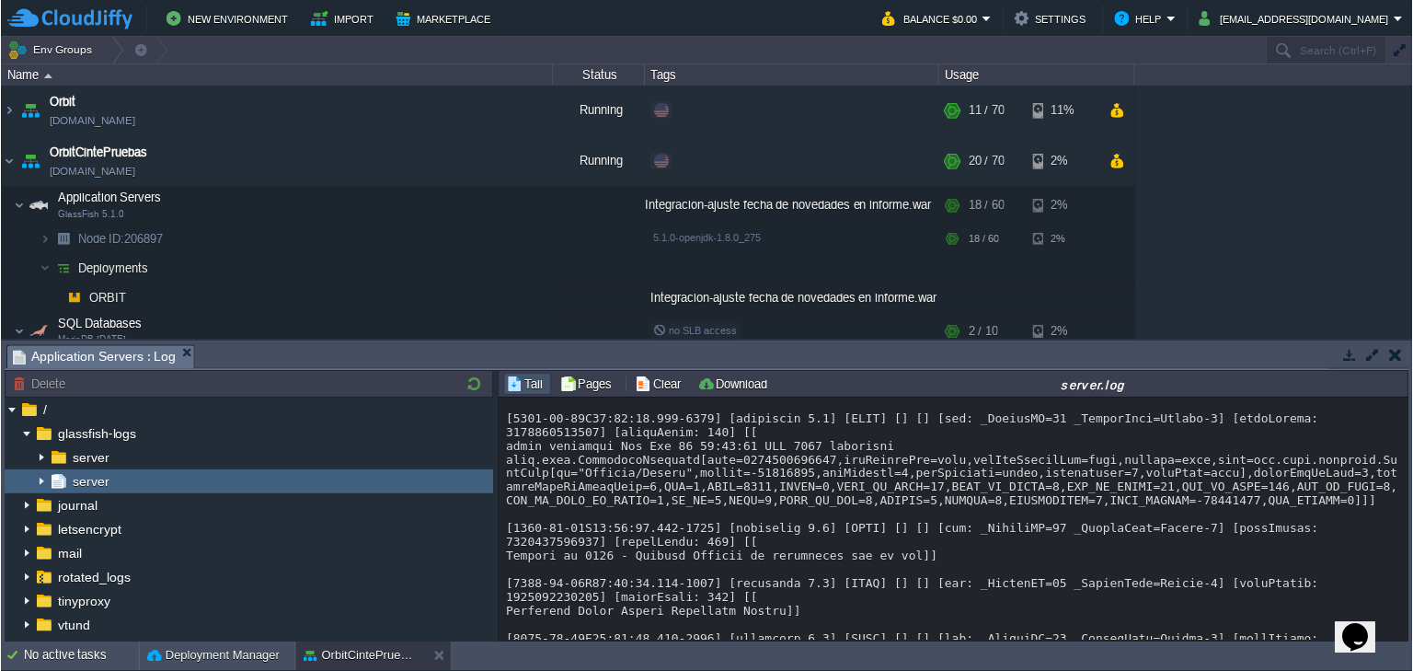
scroll to position [26449, 0]
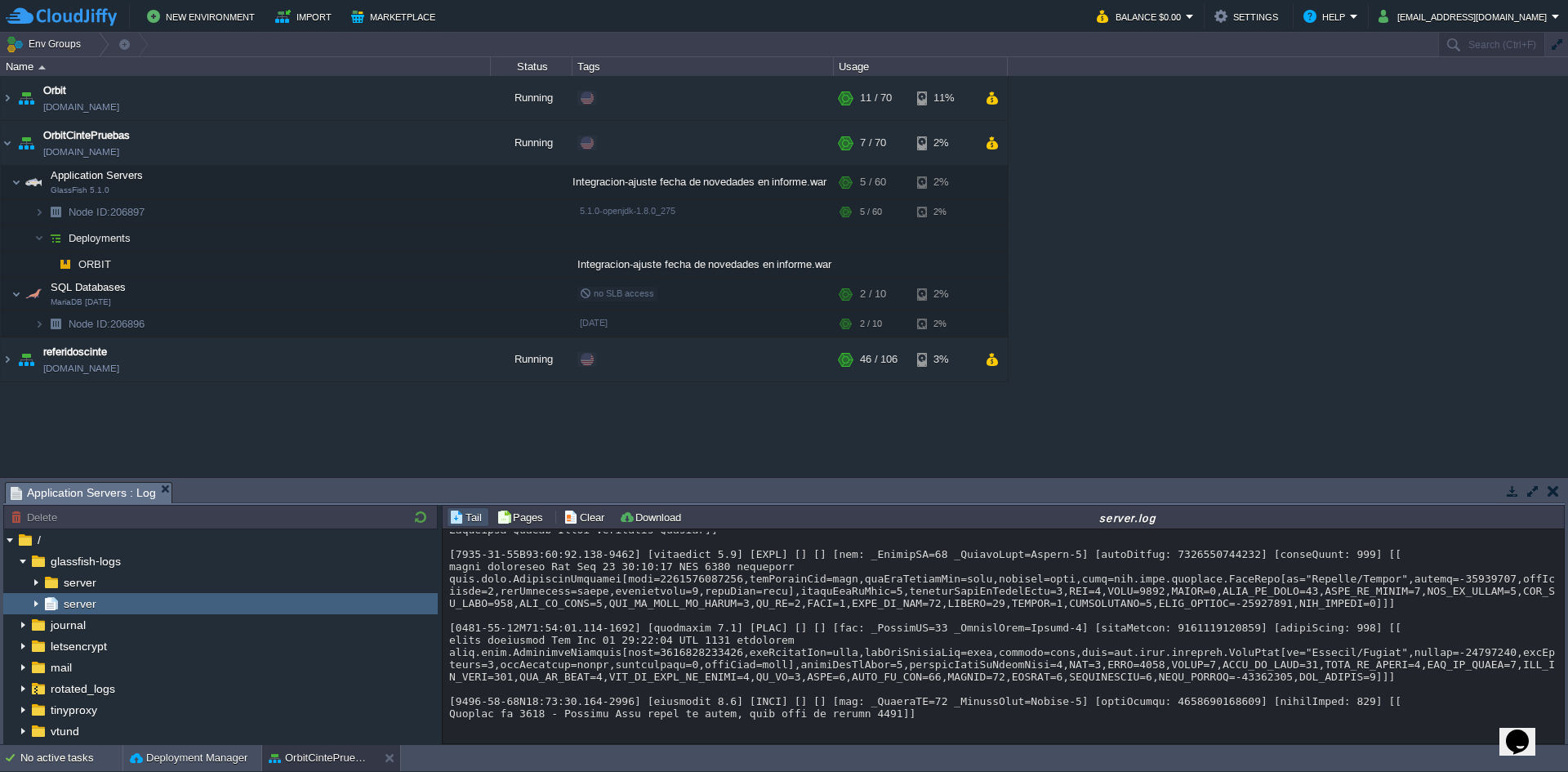
scroll to position [17967, 0]
click at [480, 211] on em at bounding box center [470, 211] width 22 height 15
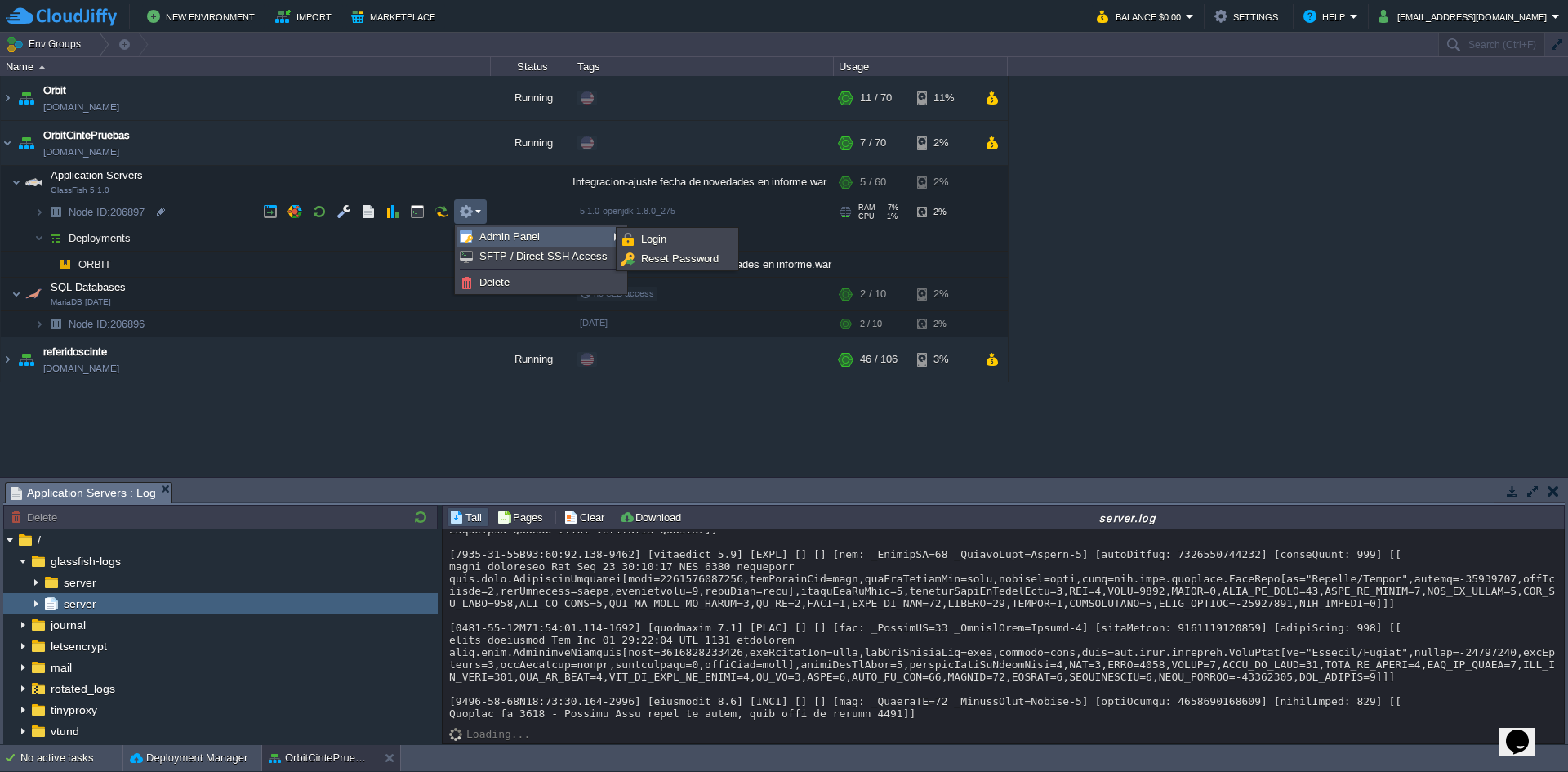
click at [487, 233] on span "Admin Panel" at bounding box center [510, 236] width 60 height 12
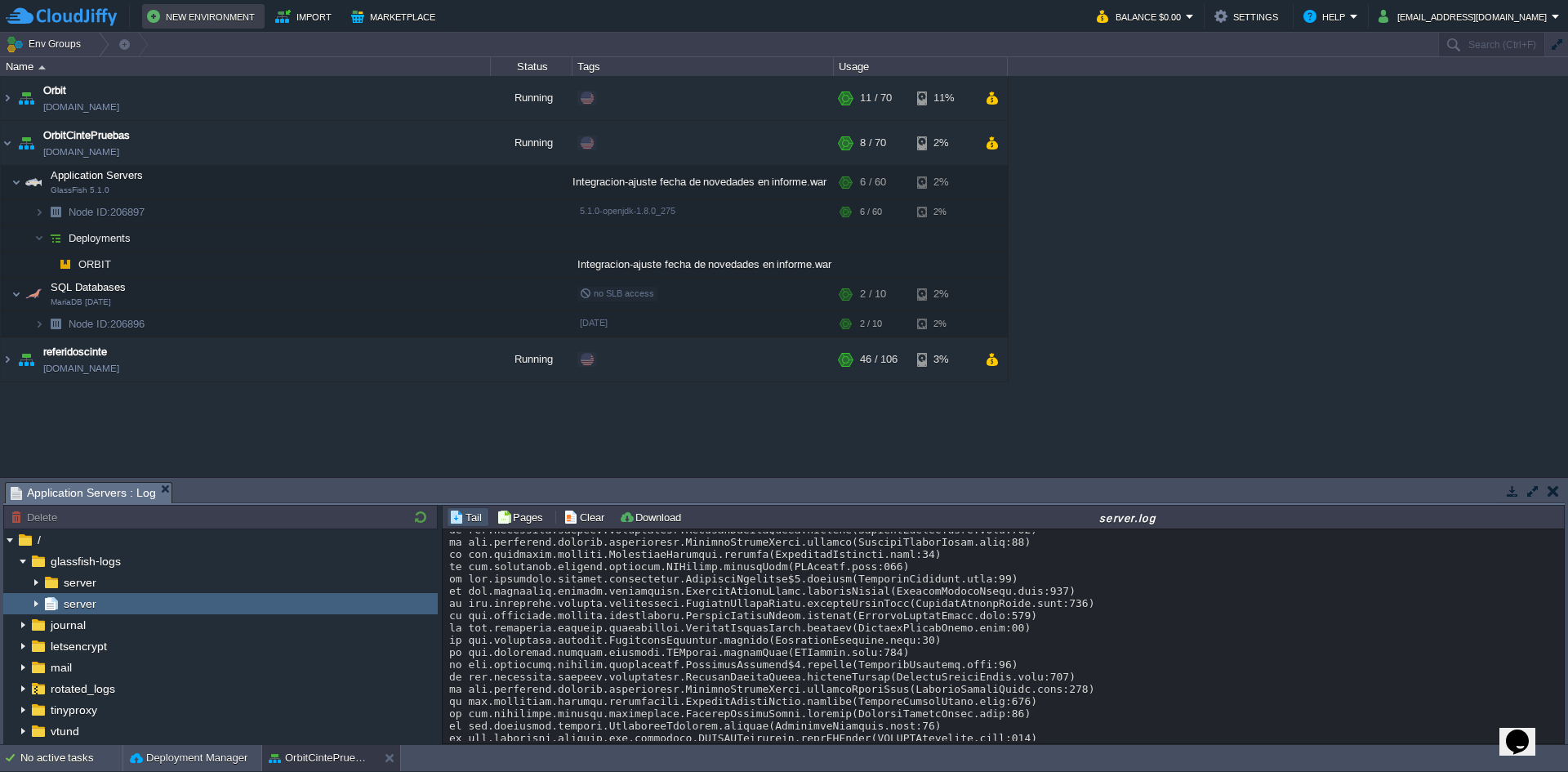
scroll to position [18948, 0]
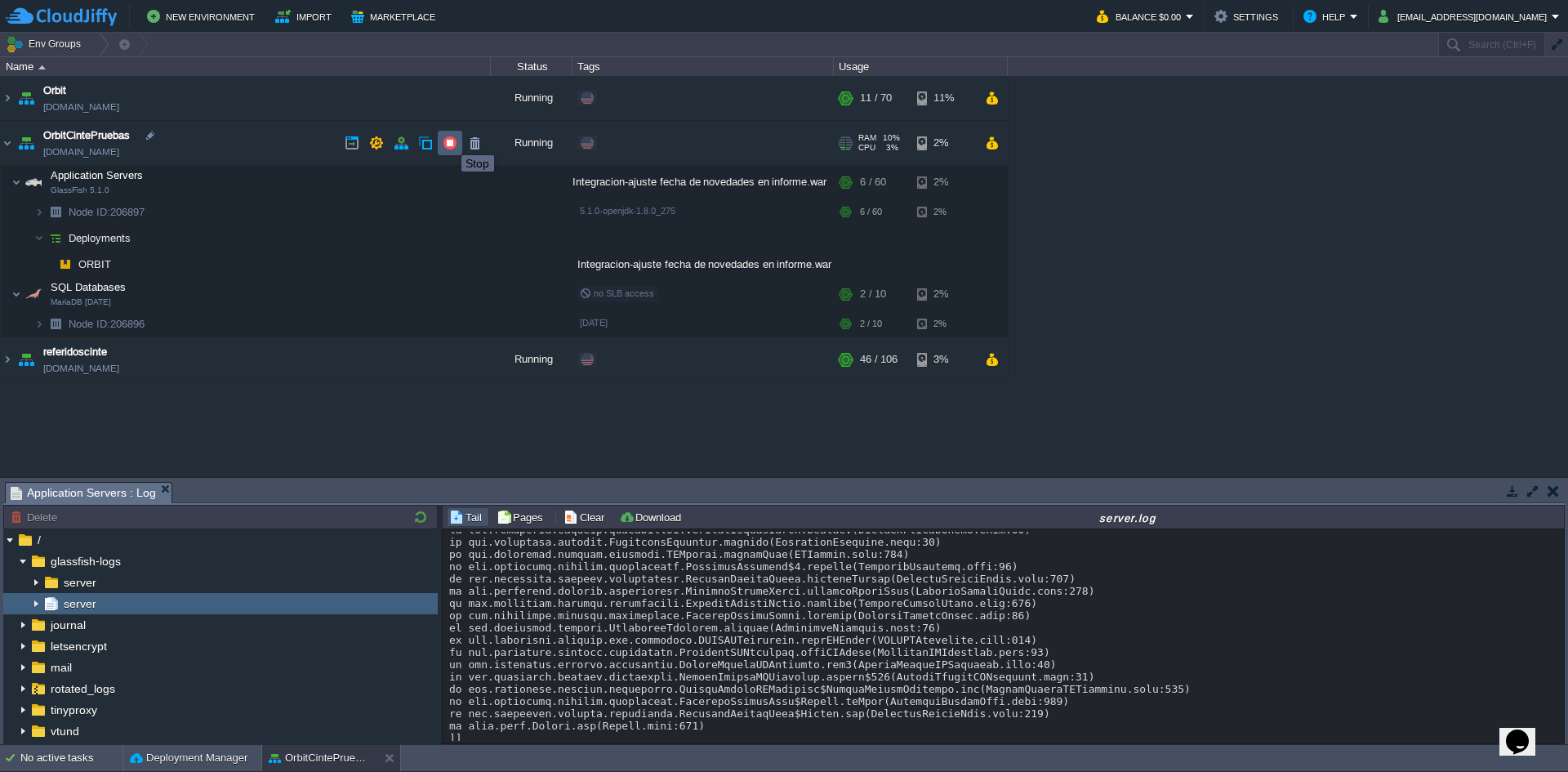
click at [449, 140] on button "button" at bounding box center [450, 143] width 15 height 15
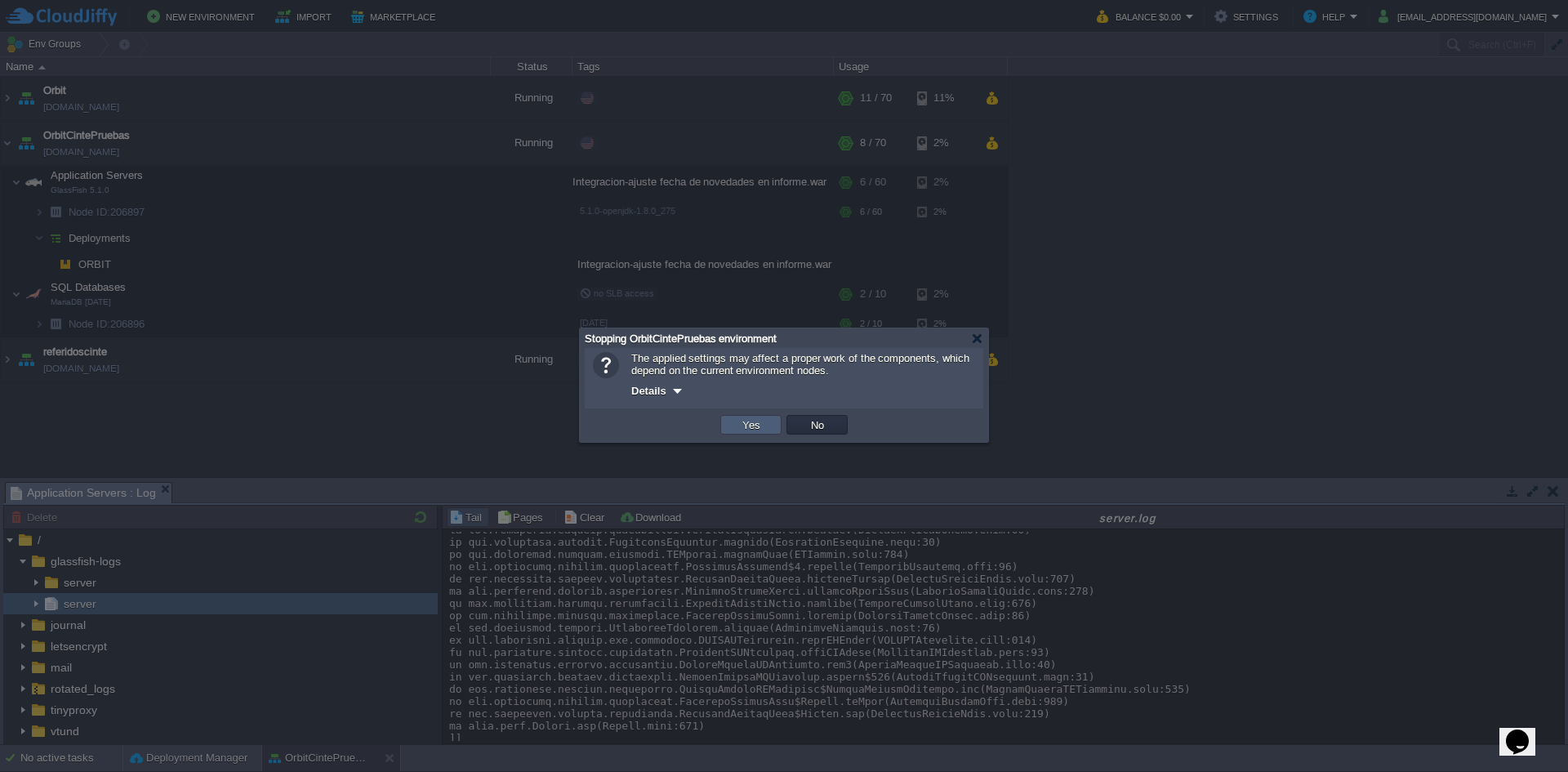
click at [760, 426] on button "Yes" at bounding box center [751, 425] width 28 height 15
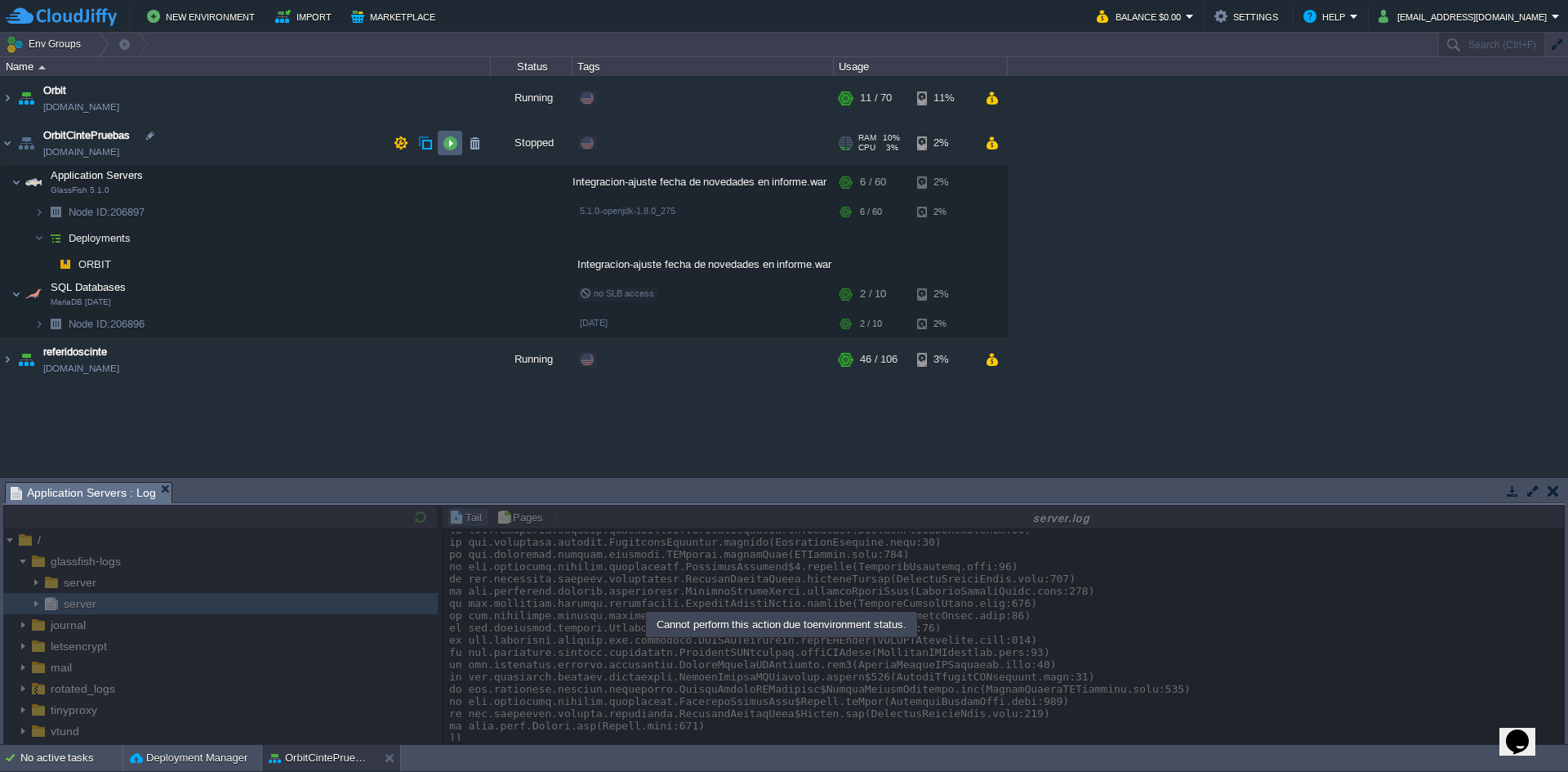
click at [450, 141] on button "button" at bounding box center [450, 143] width 15 height 15
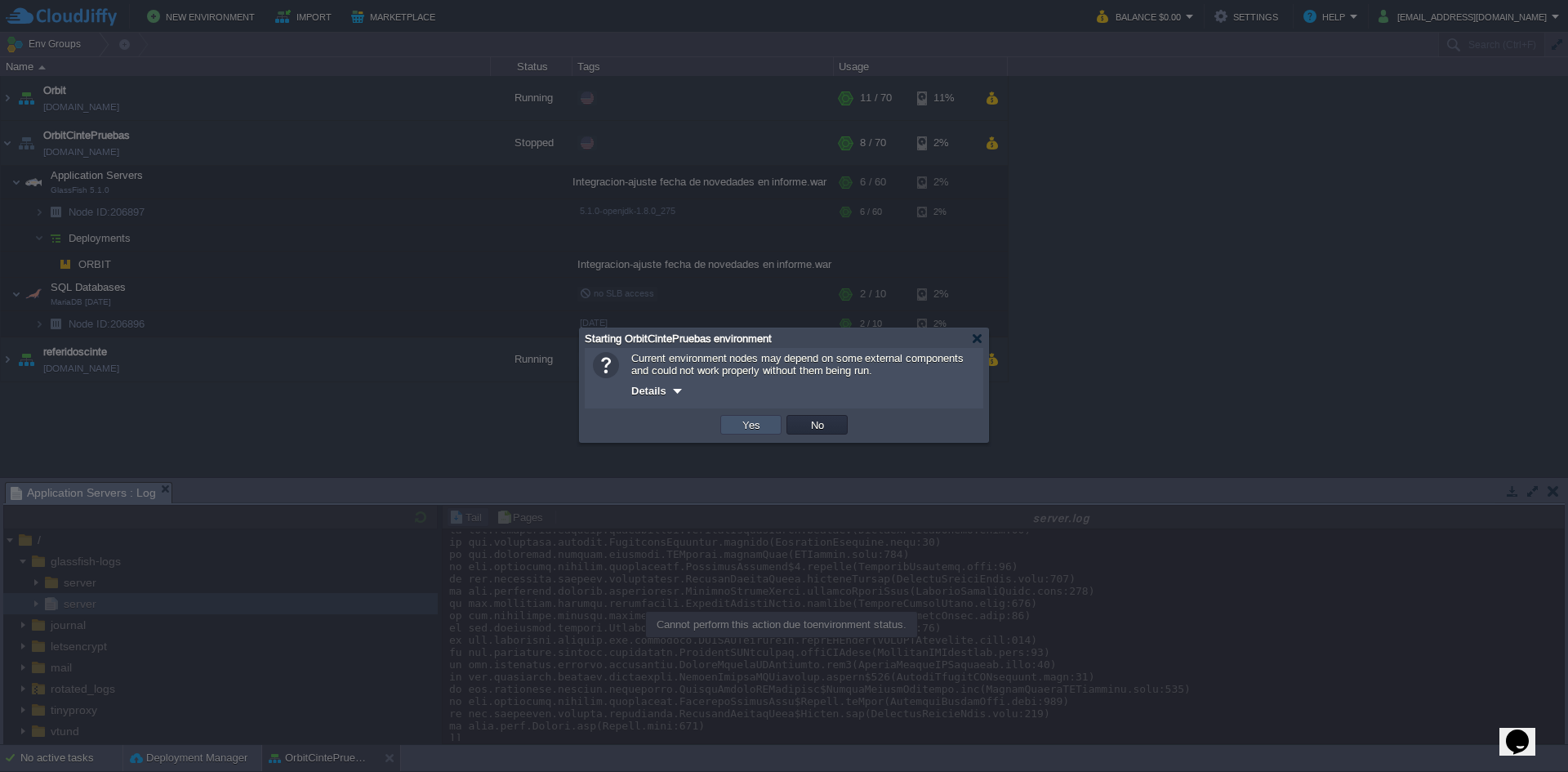
click at [748, 426] on button "Yes" at bounding box center [751, 425] width 28 height 15
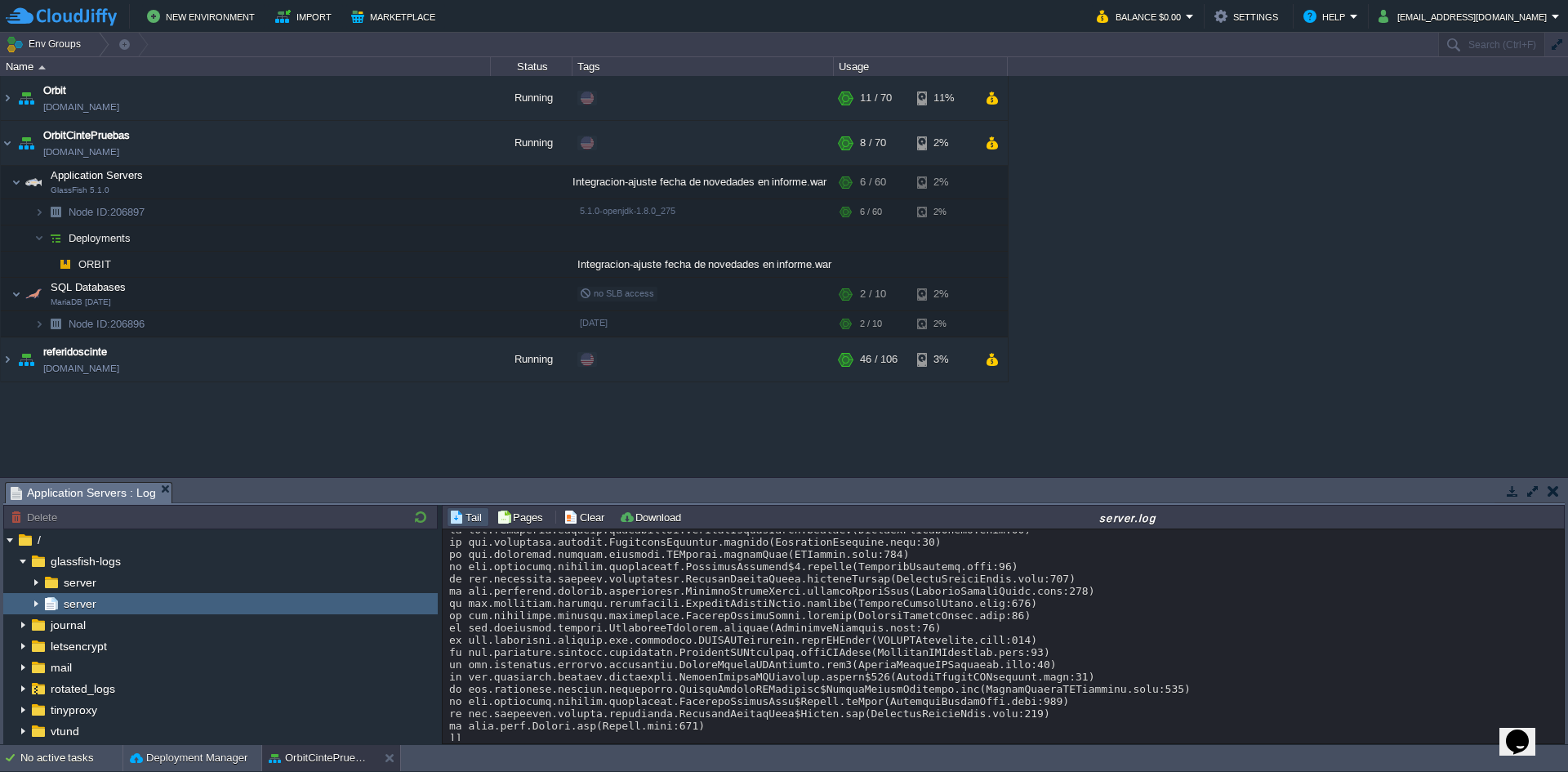
scroll to position [17183, 0]
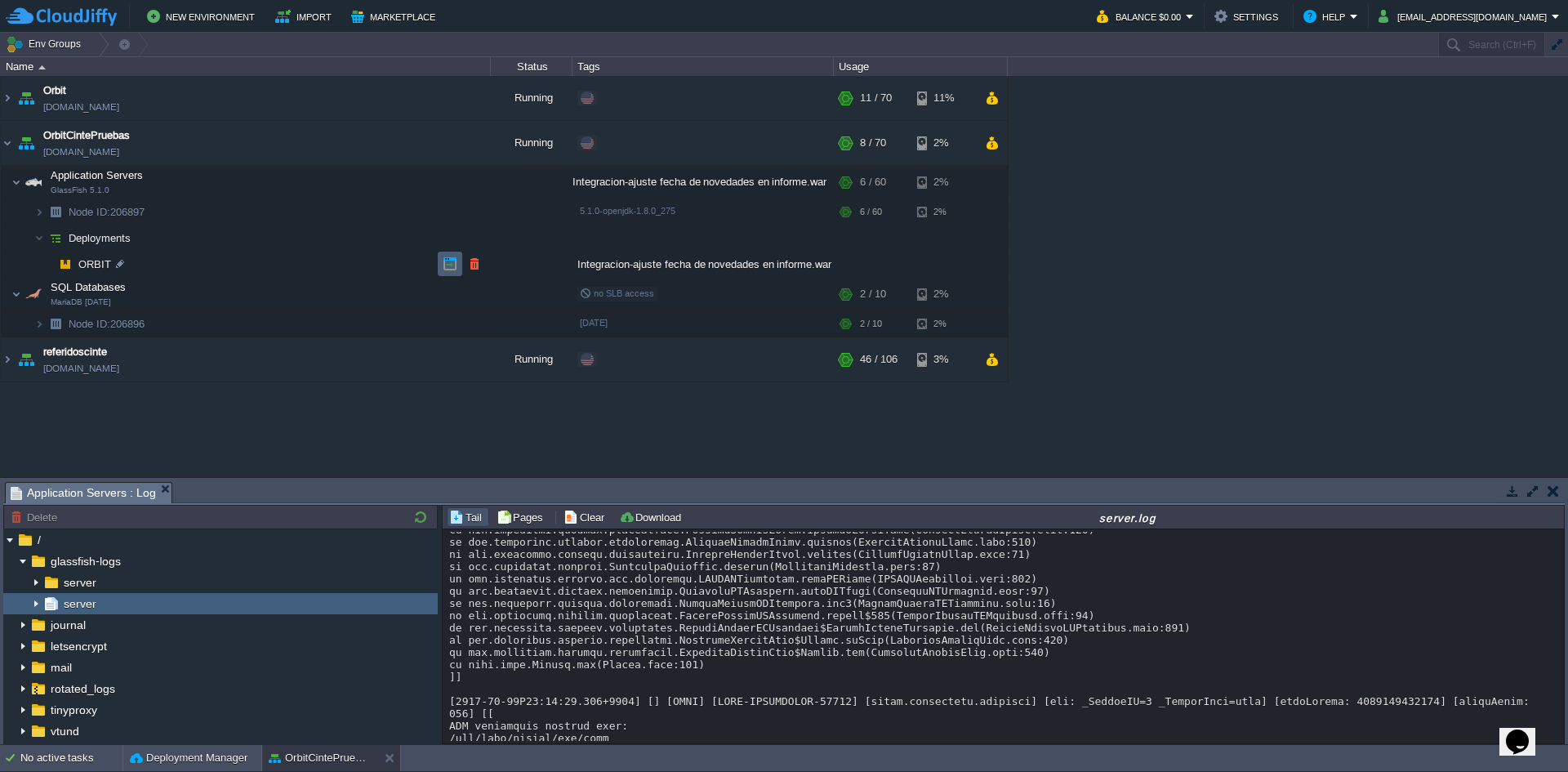
click at [450, 261] on button "button" at bounding box center [450, 264] width 15 height 15
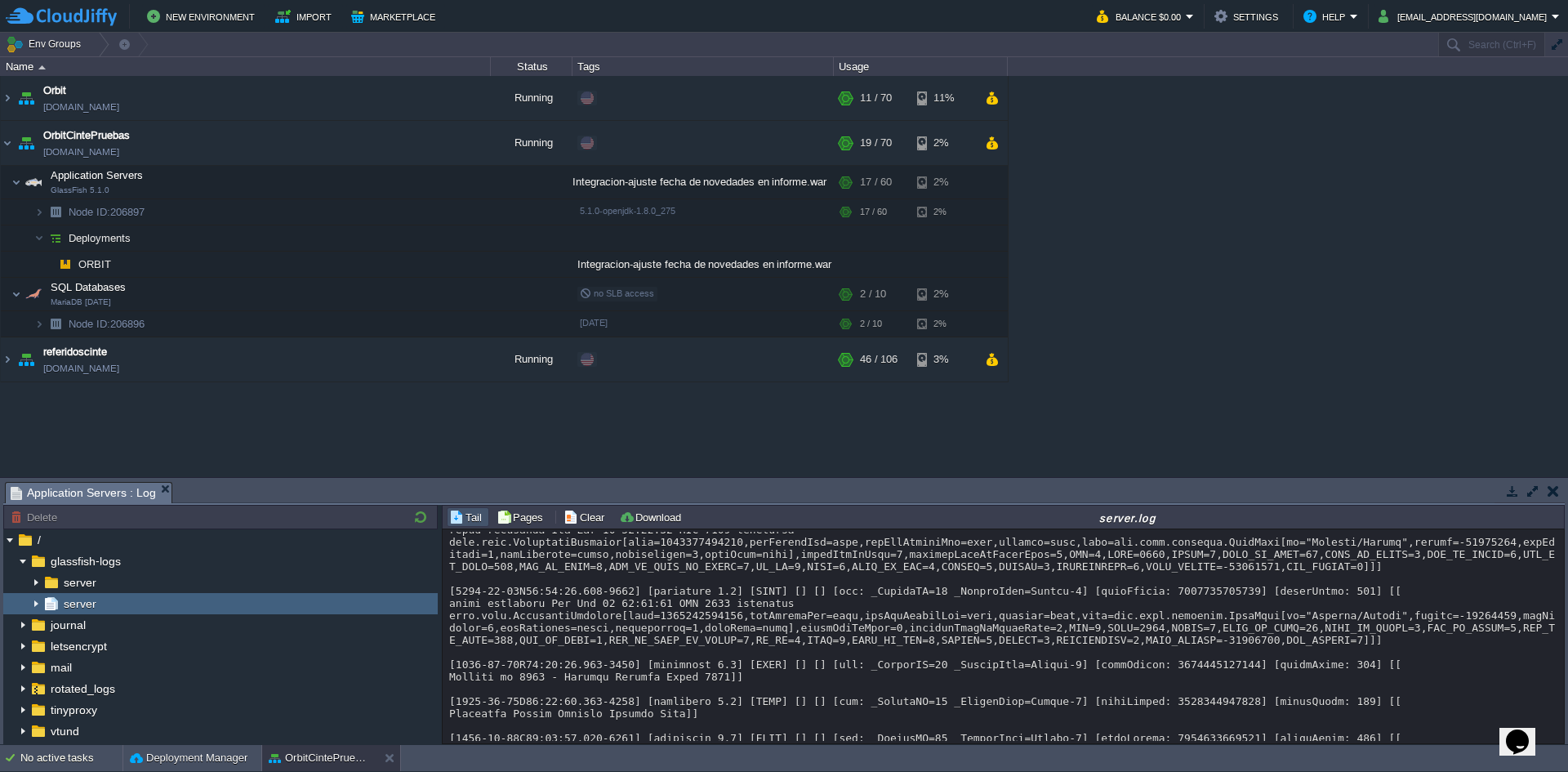
scroll to position [0, 0]
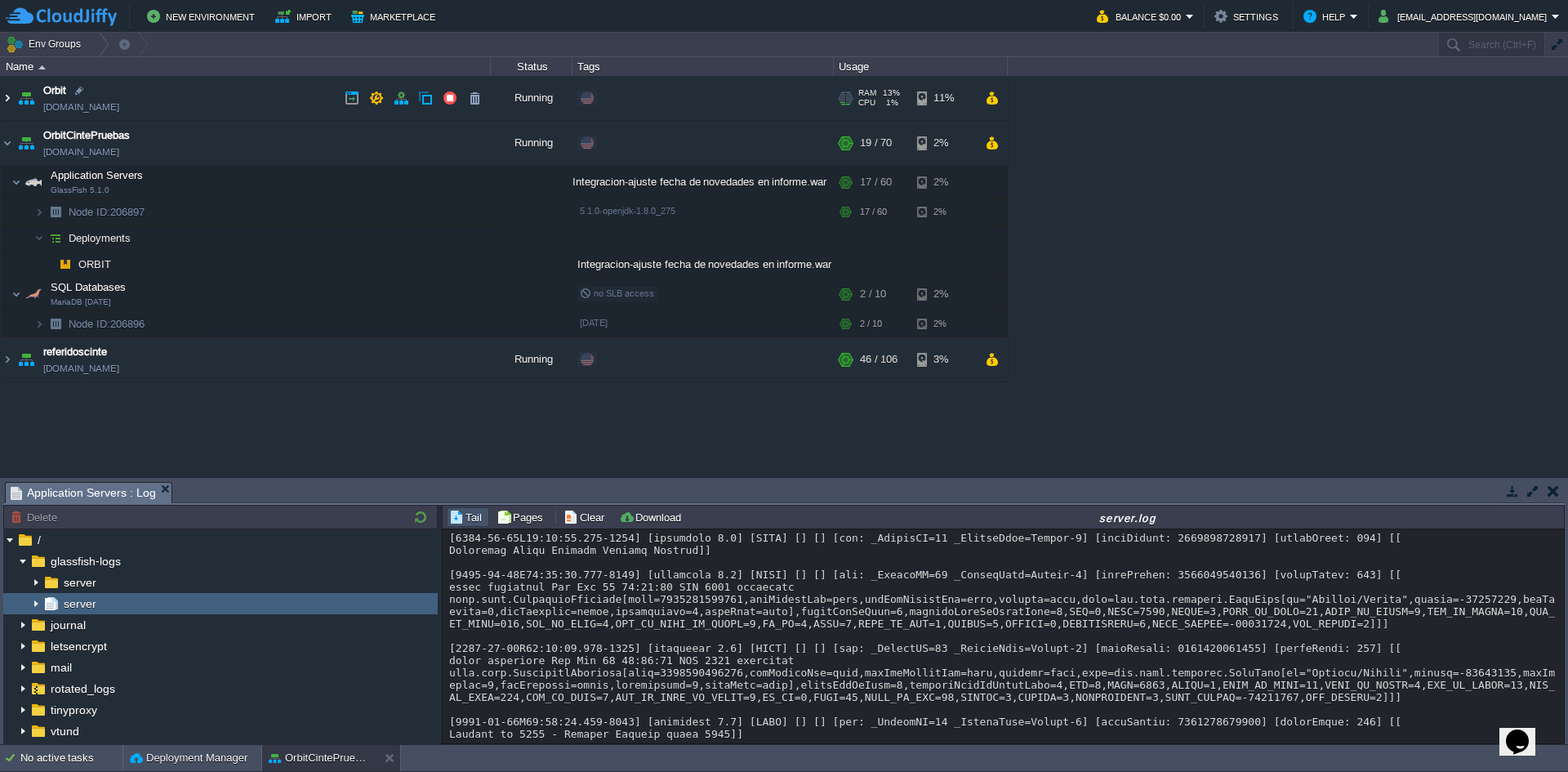
click at [7, 95] on img at bounding box center [7, 99] width 13 height 44
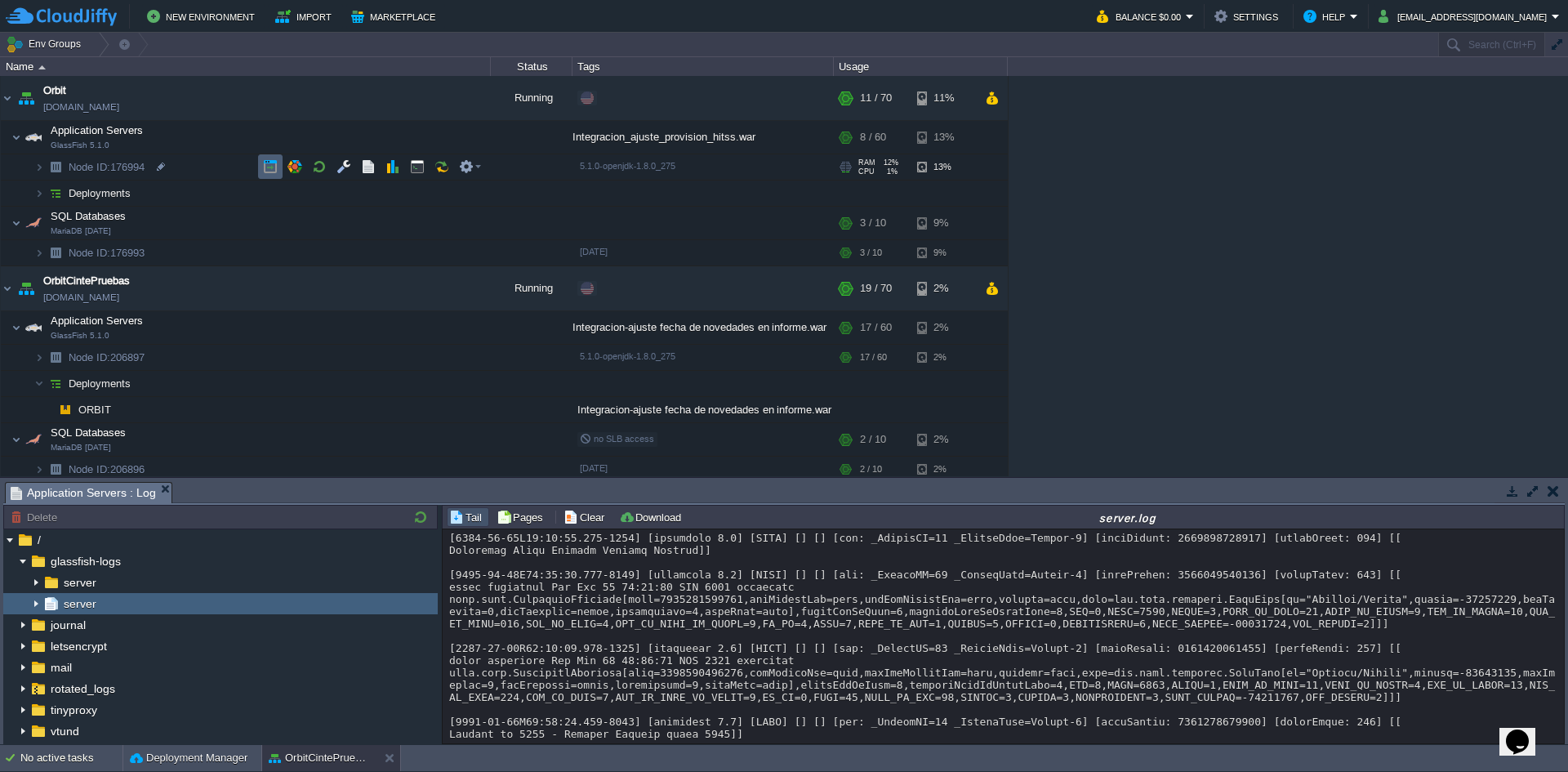
click at [271, 162] on button "button" at bounding box center [270, 166] width 15 height 15
click at [472, 139] on button "button" at bounding box center [466, 137] width 15 height 15
click at [199, 183] on td "Deployments" at bounding box center [246, 193] width 490 height 26
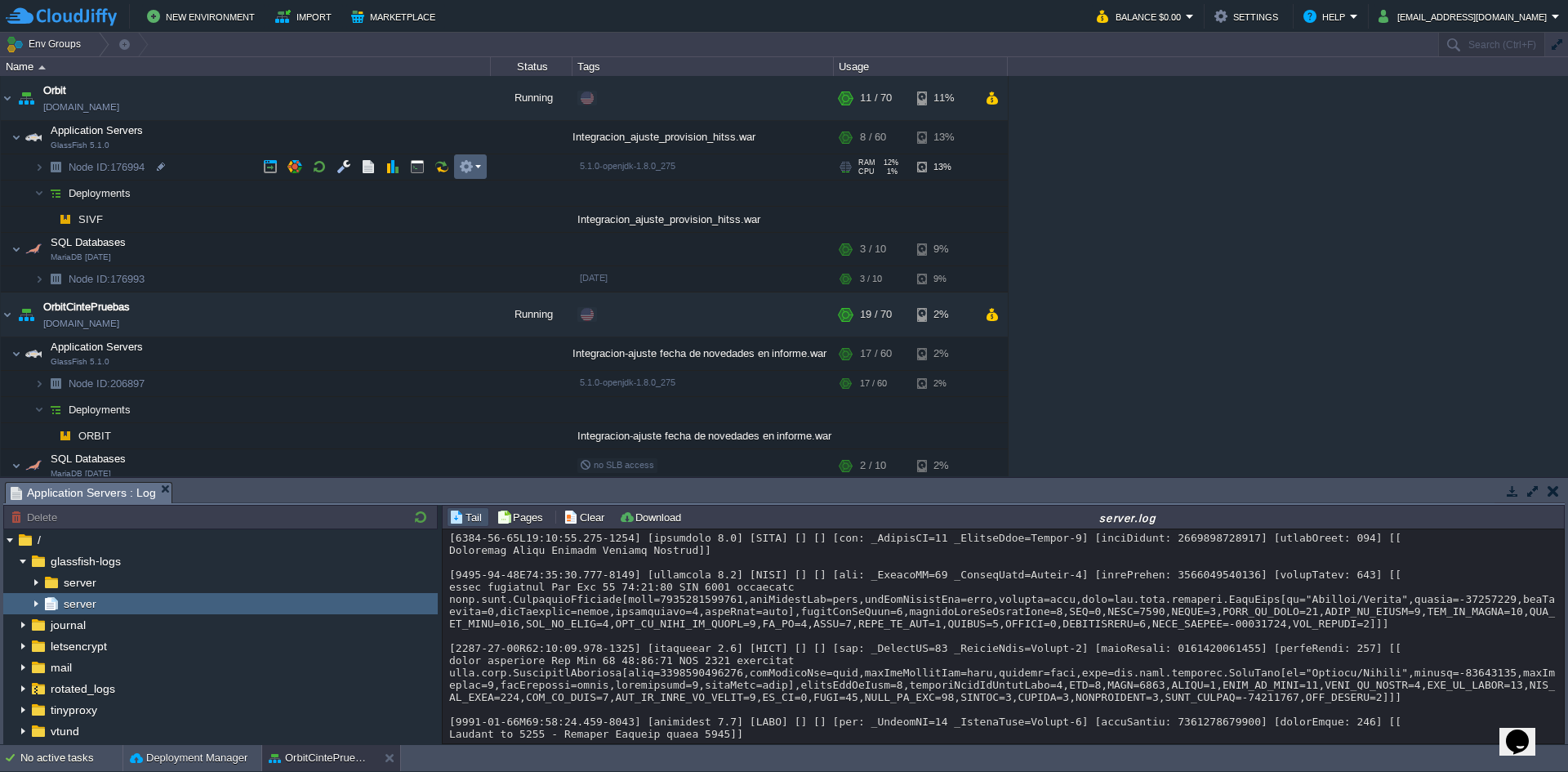
click at [478, 168] on em at bounding box center [470, 166] width 22 height 15
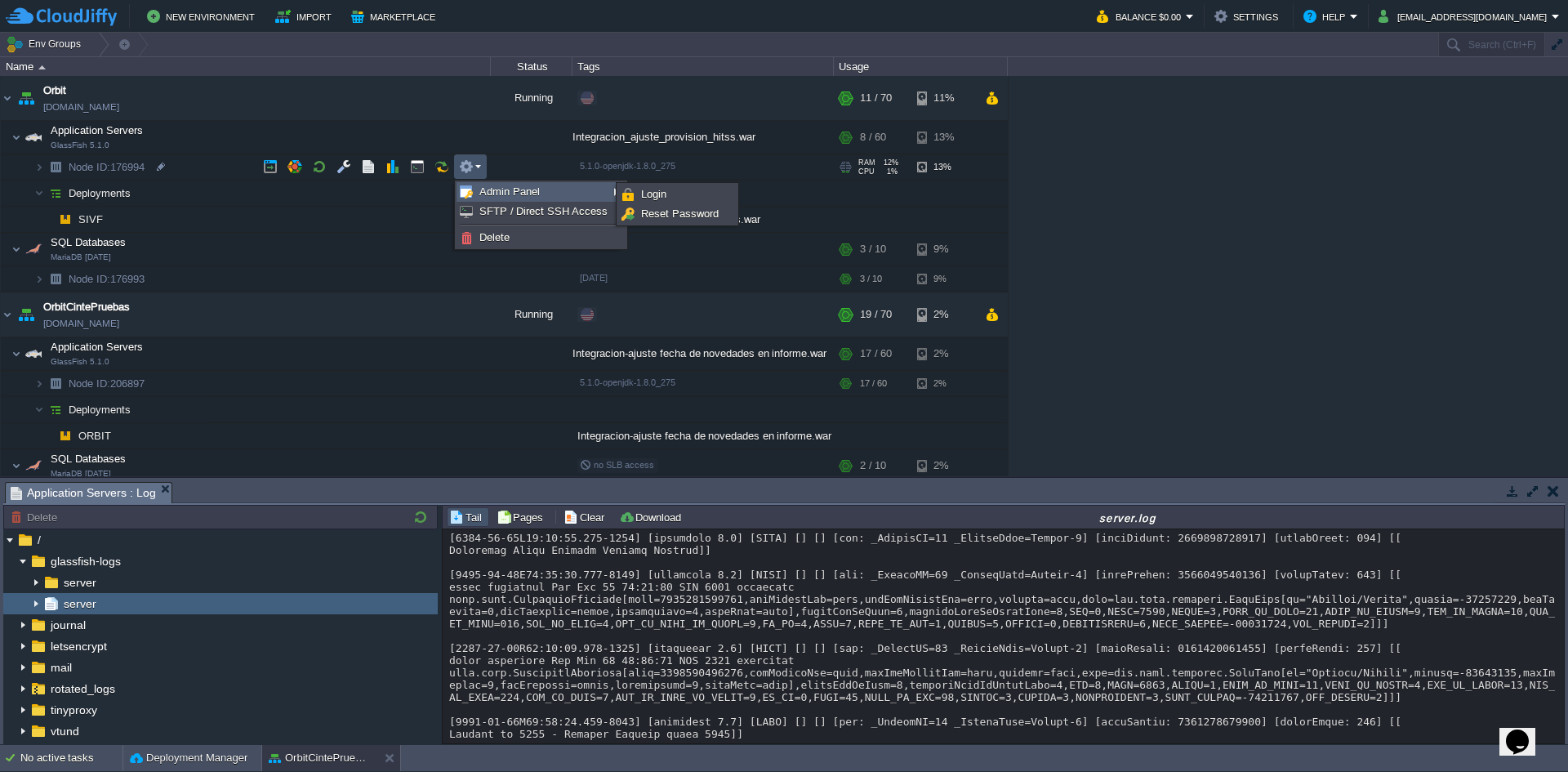
click at [505, 187] on span "Admin Panel" at bounding box center [510, 192] width 60 height 12
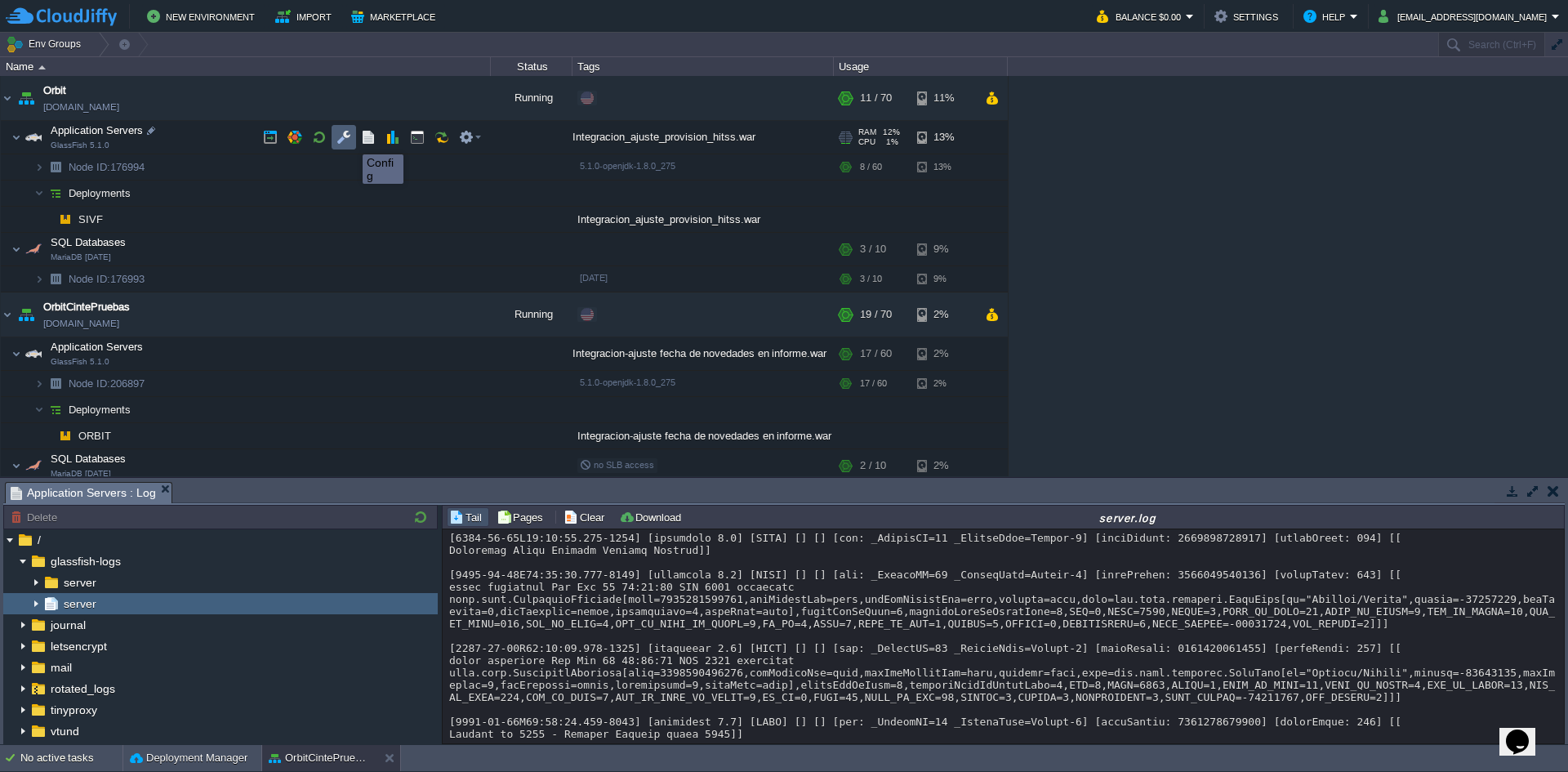
click at [345, 139] on button "button" at bounding box center [344, 137] width 15 height 15
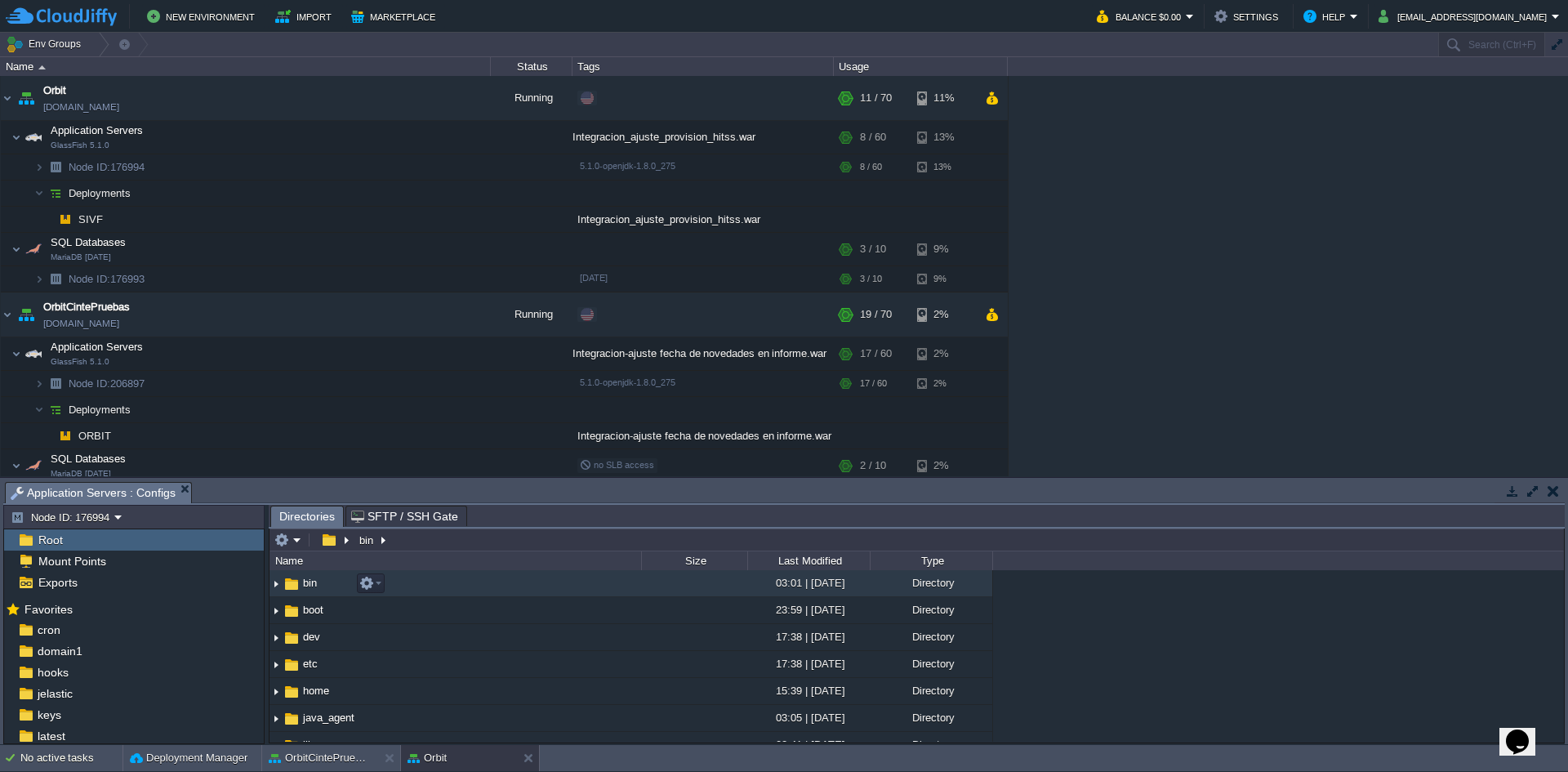
click at [274, 584] on img at bounding box center [276, 584] width 13 height 26
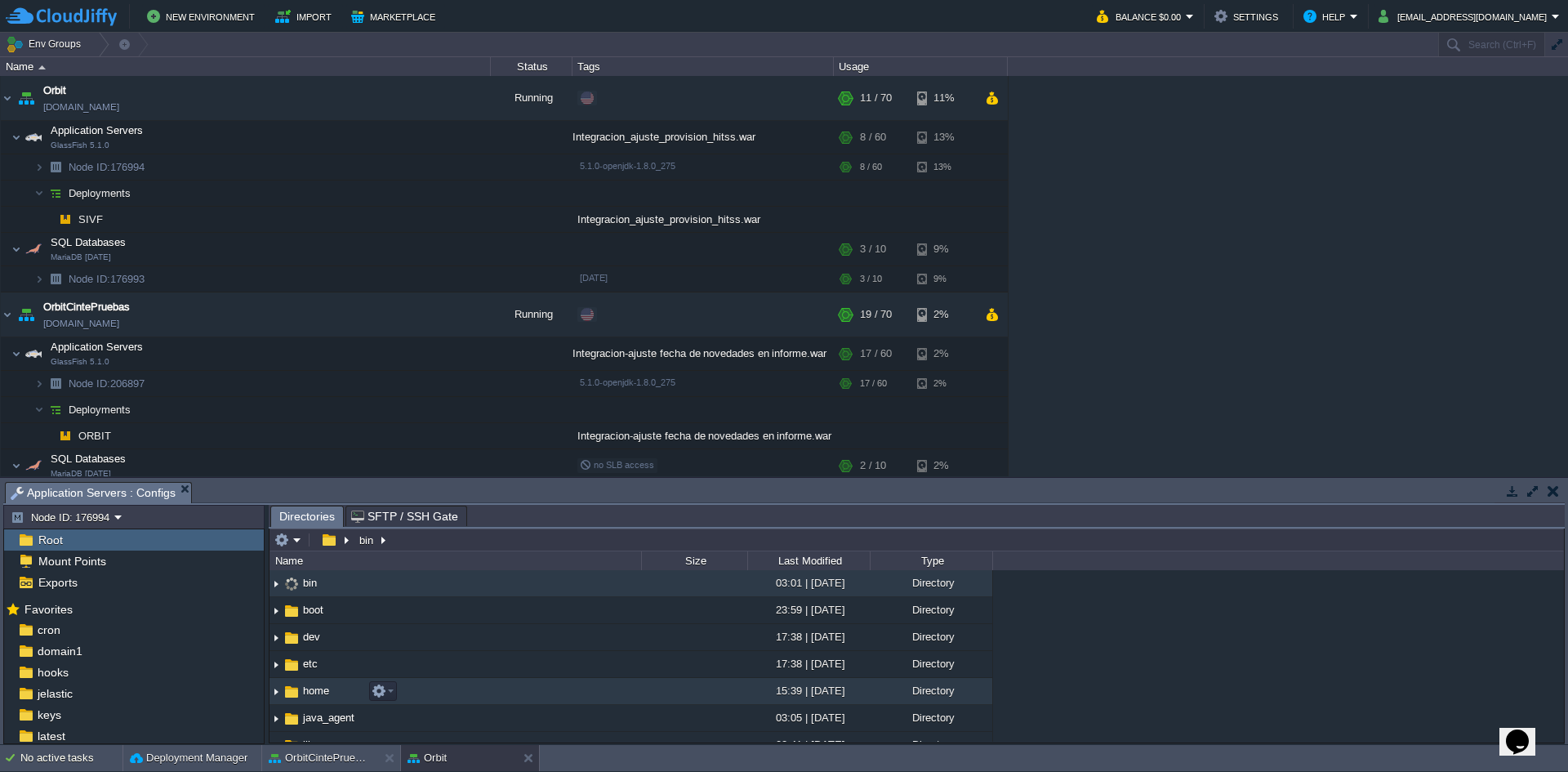
click at [278, 596] on img at bounding box center [276, 691] width 13 height 26
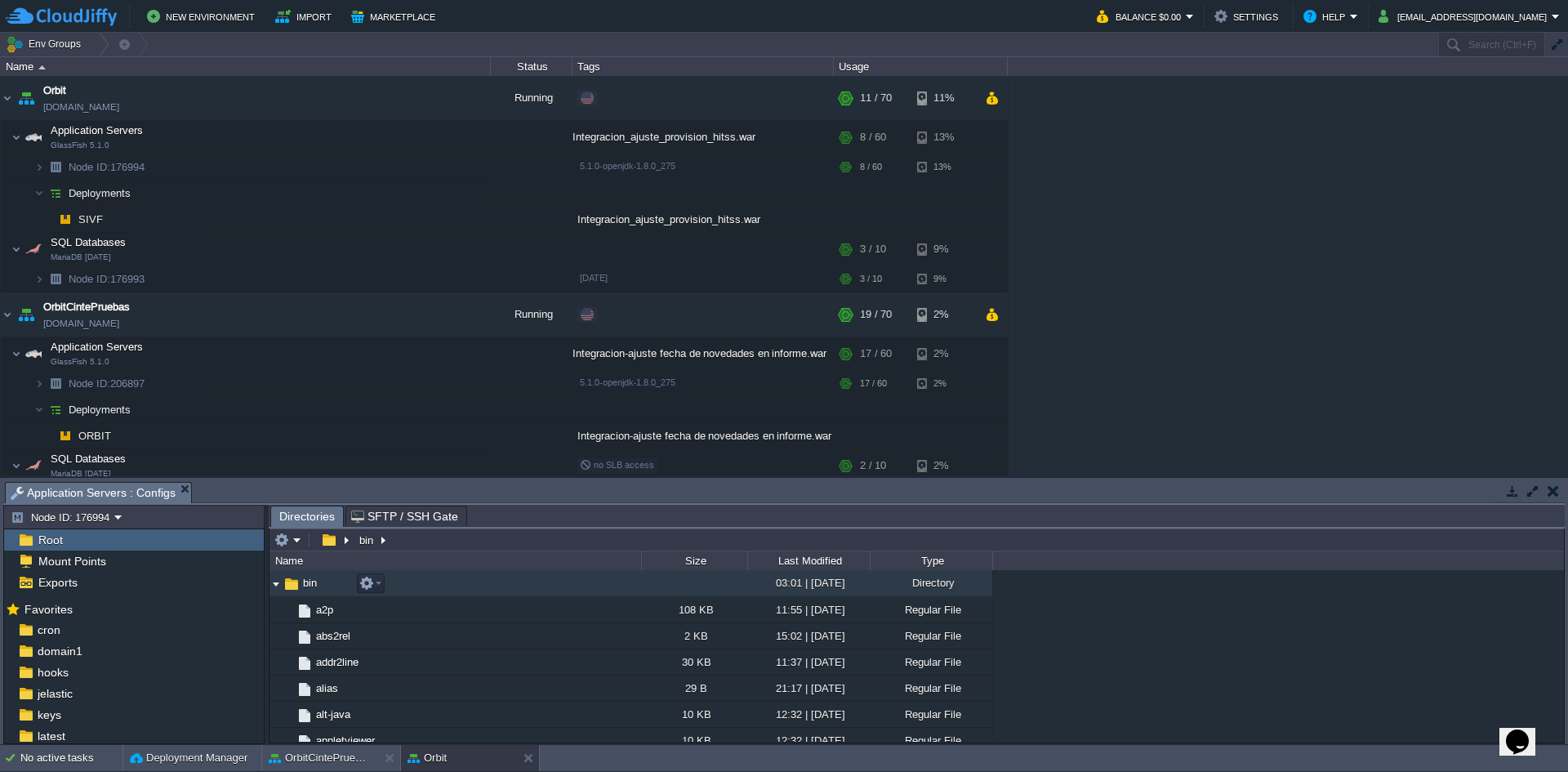
click at [275, 589] on img at bounding box center [276, 584] width 13 height 26
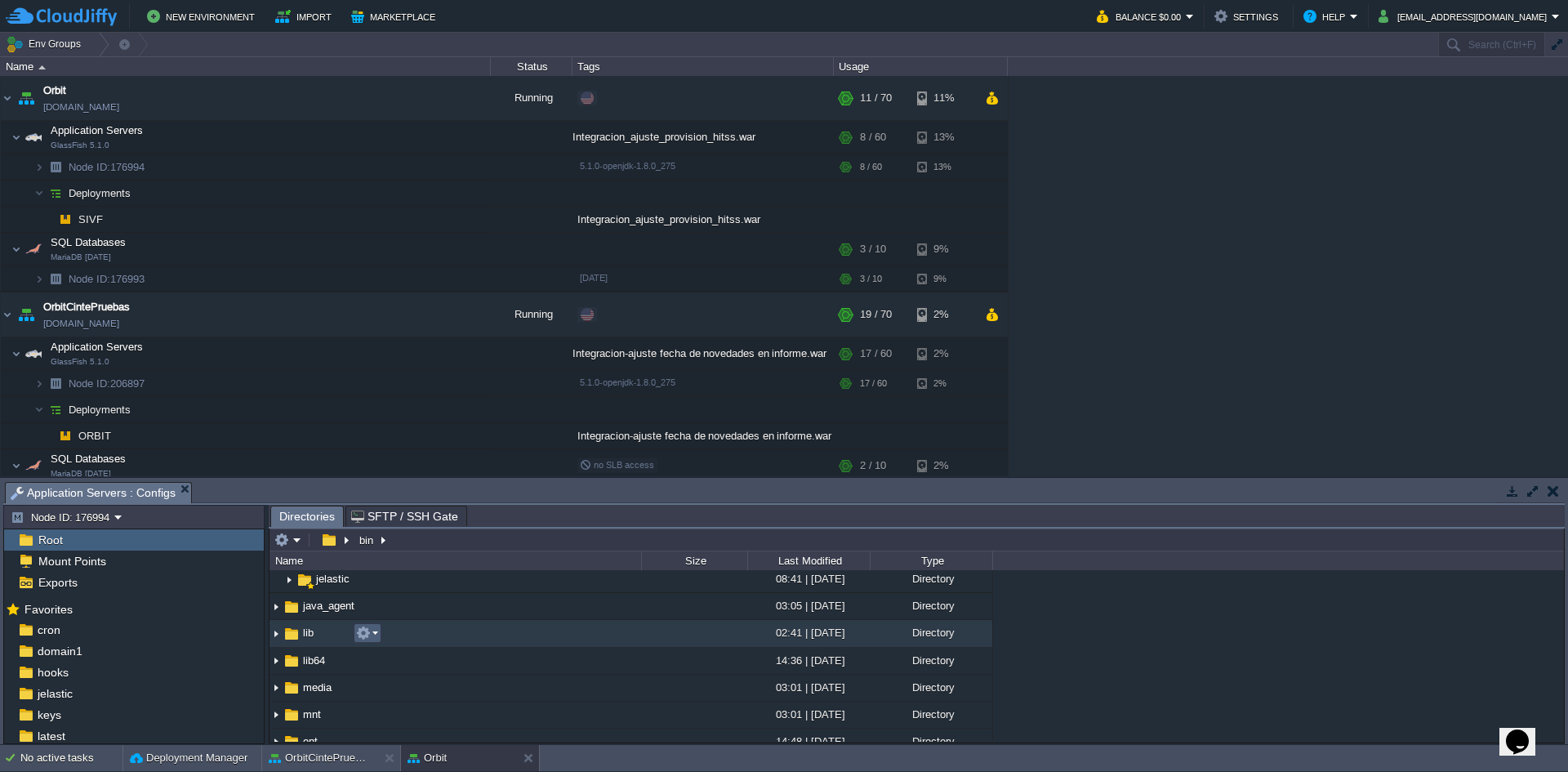
scroll to position [163, 0]
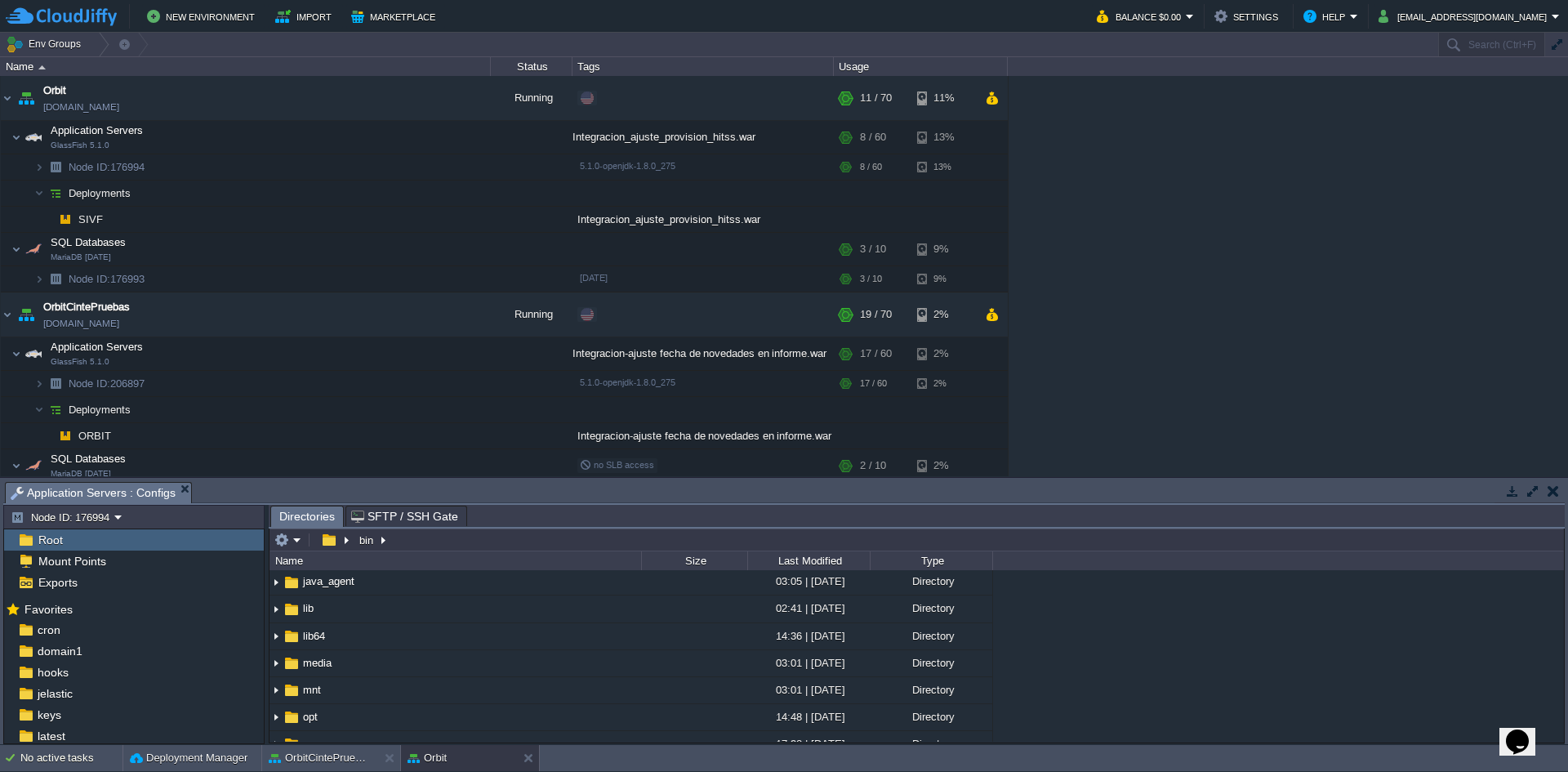
click at [360, 515] on span "SFTP / SSH Gate" at bounding box center [405, 516] width 107 height 20
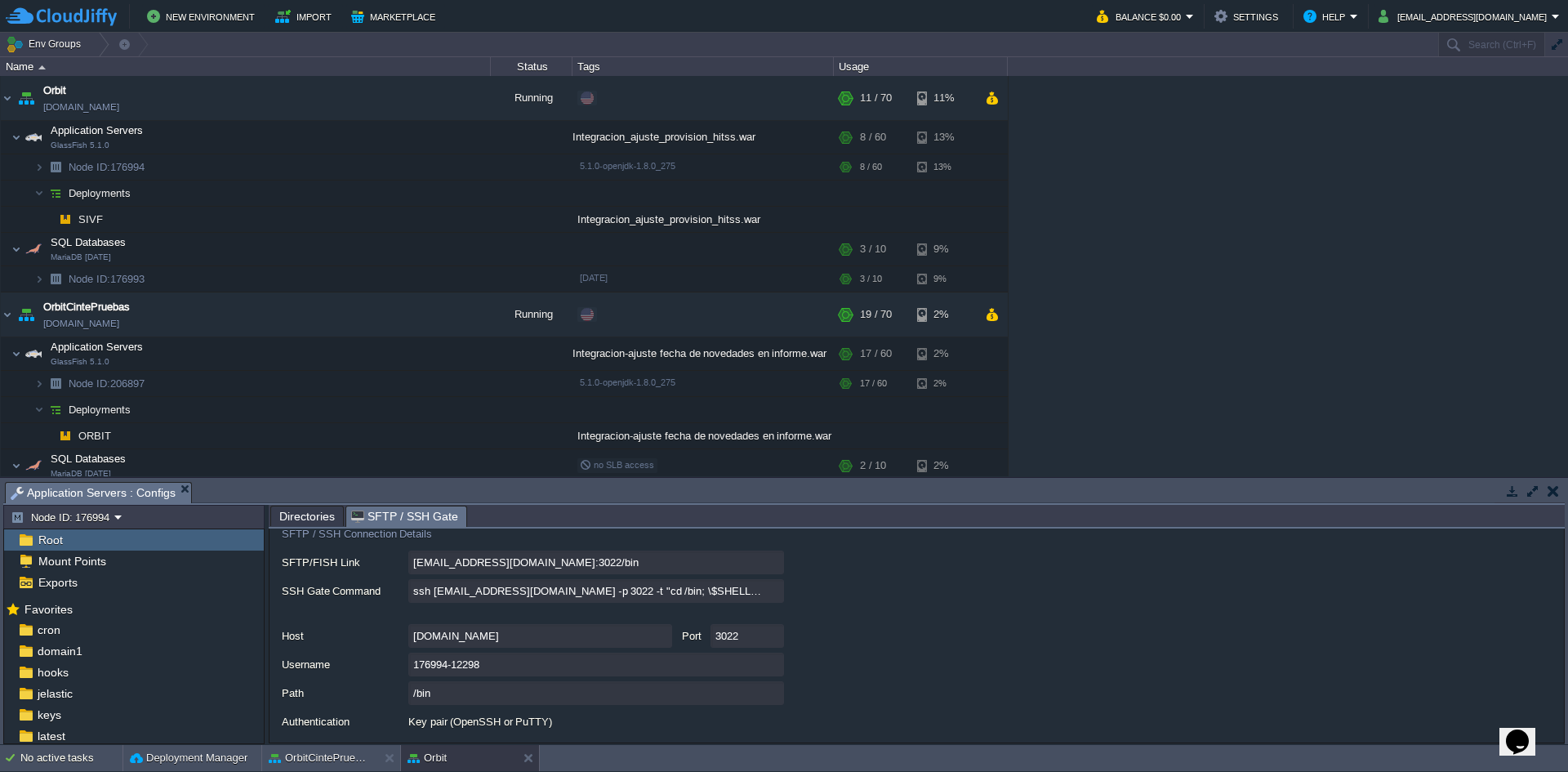
scroll to position [147, 0]
